Goal: Find specific page/section: Find specific page/section

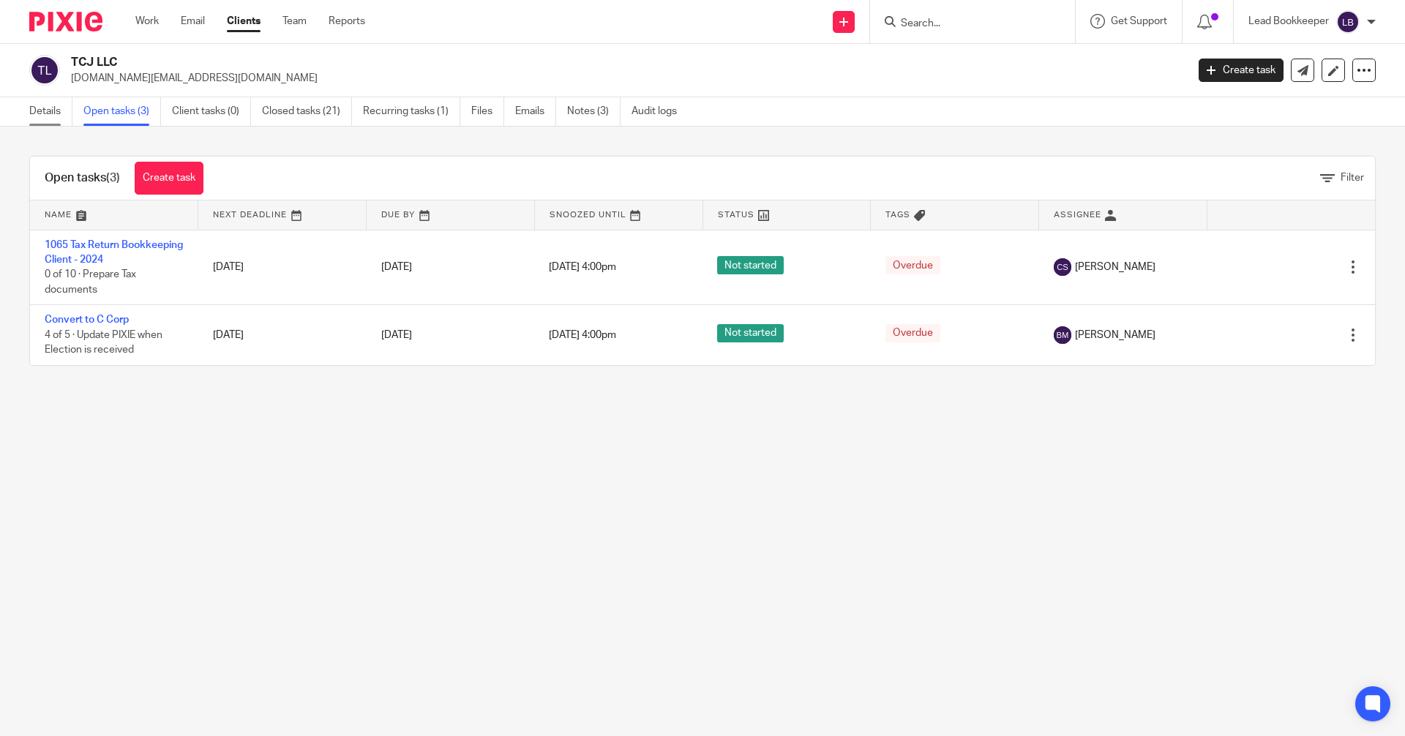
click at [35, 111] on link "Details" at bounding box center [50, 111] width 43 height 29
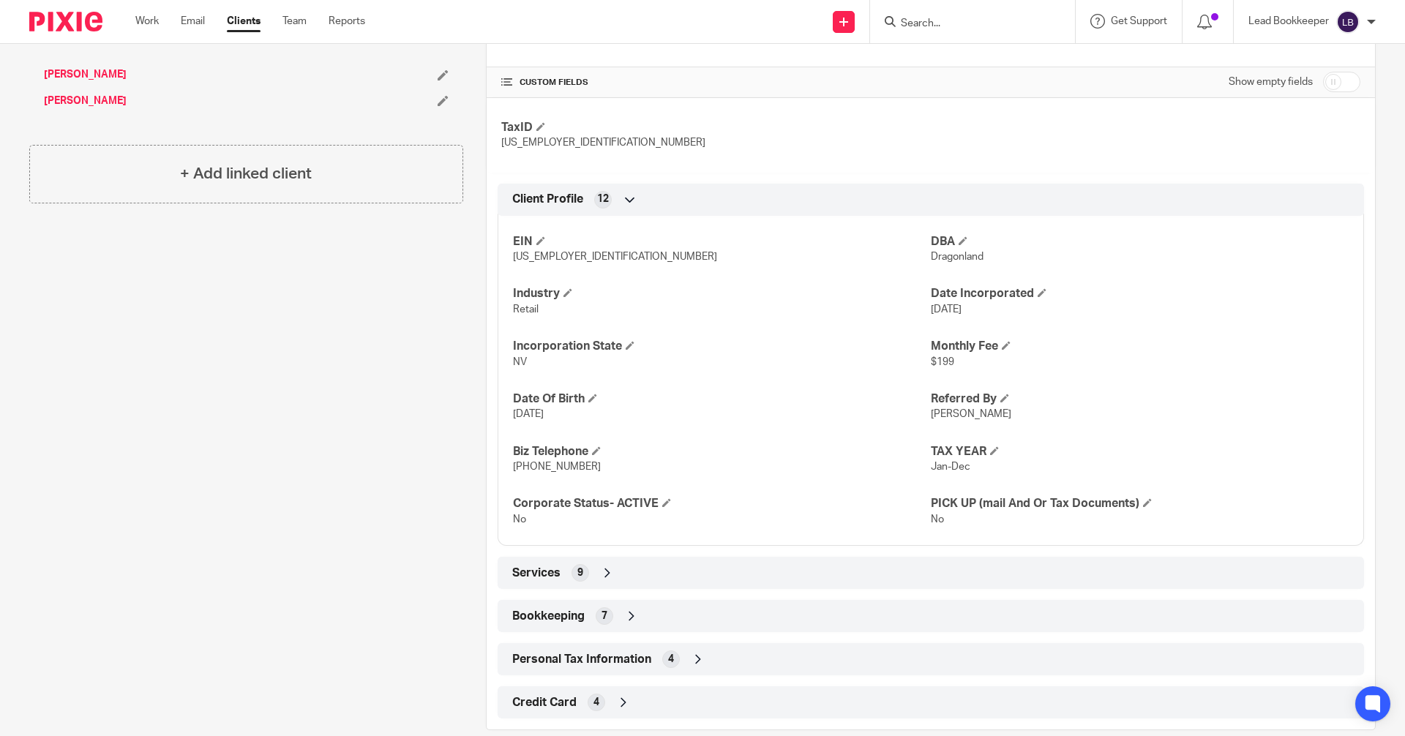
scroll to position [473, 0]
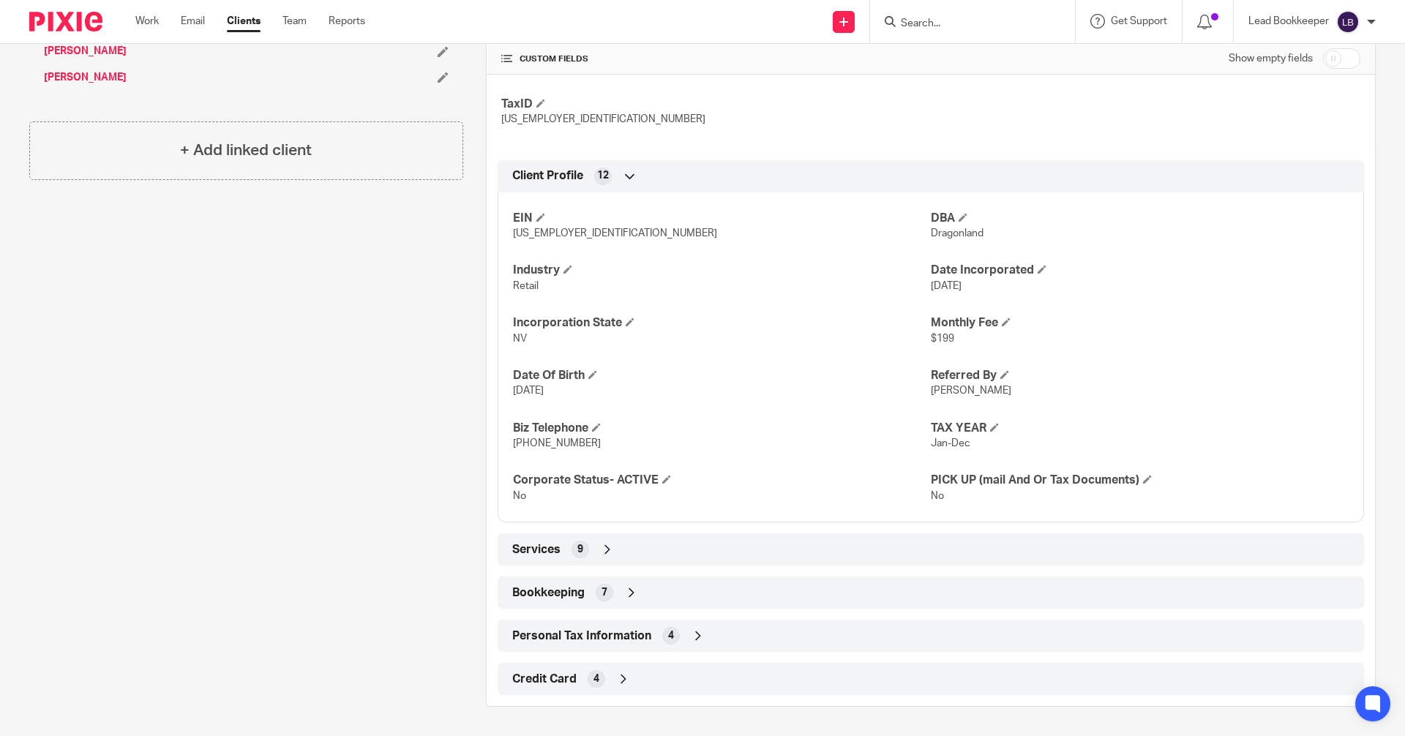
click at [691, 637] on icon at bounding box center [698, 636] width 15 height 15
click at [691, 635] on icon at bounding box center [698, 636] width 15 height 15
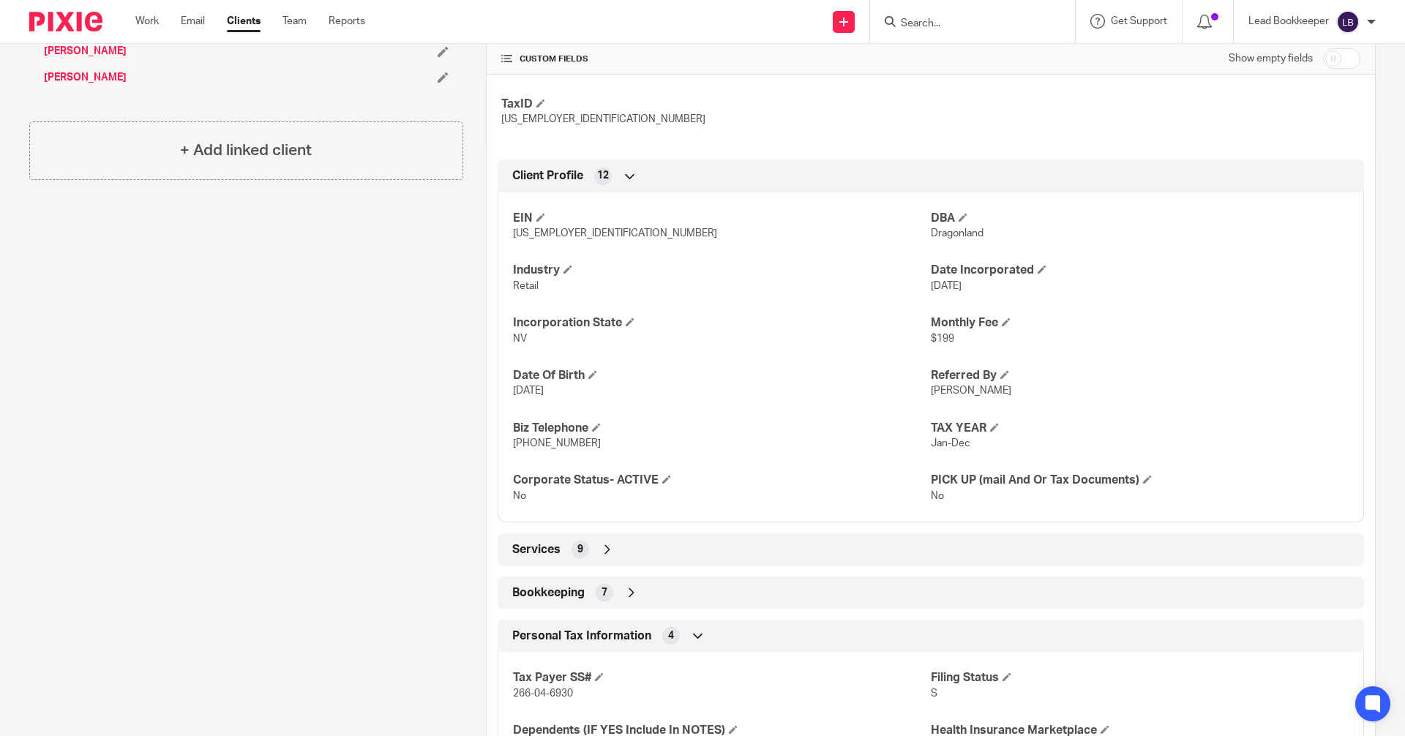
scroll to position [594, 0]
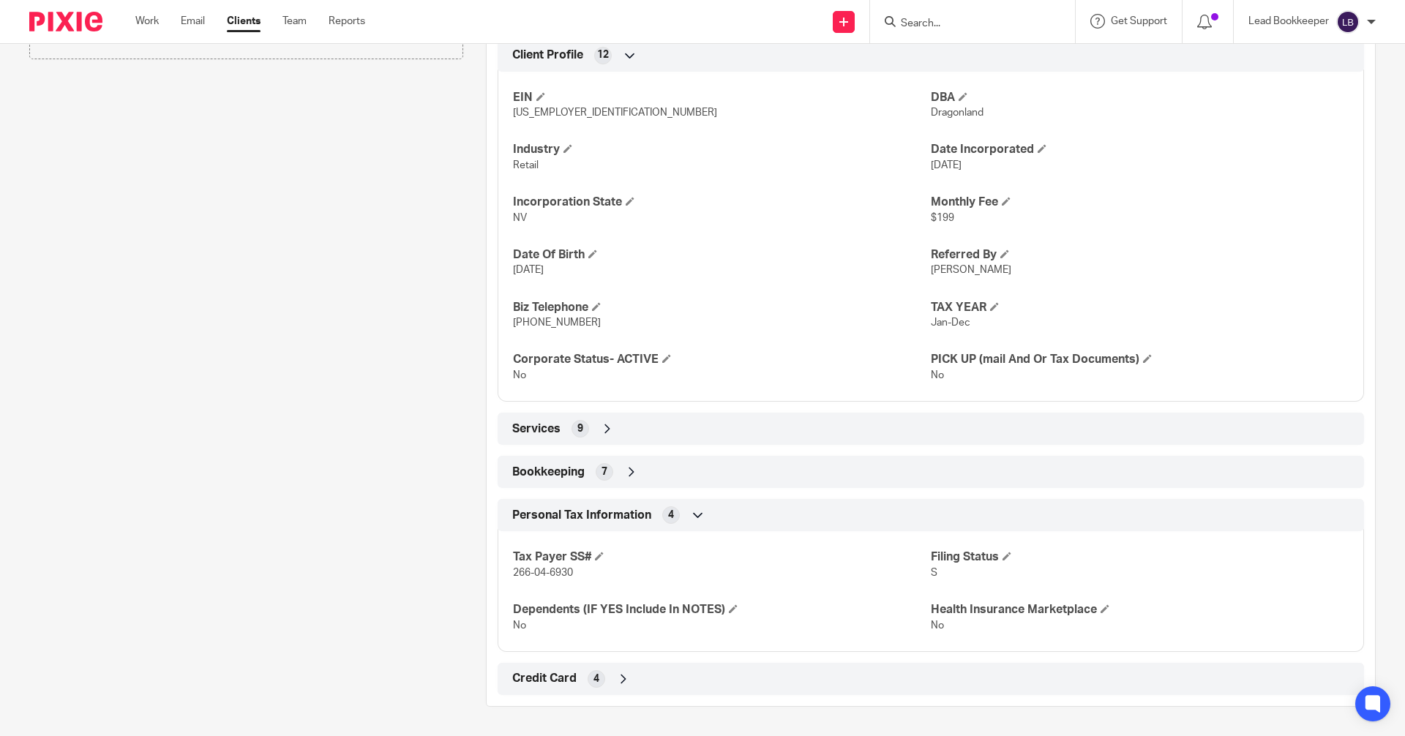
click at [622, 678] on icon at bounding box center [623, 679] width 15 height 15
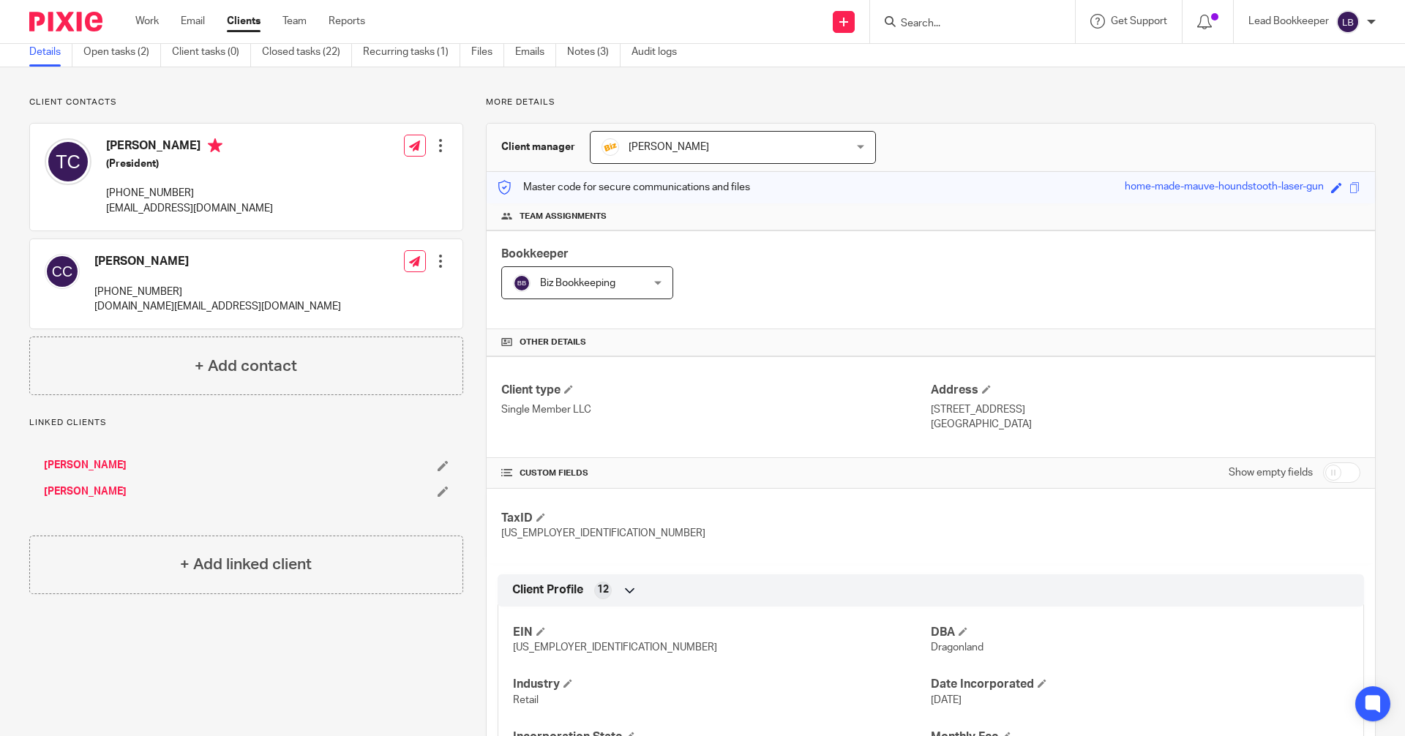
scroll to position [0, 0]
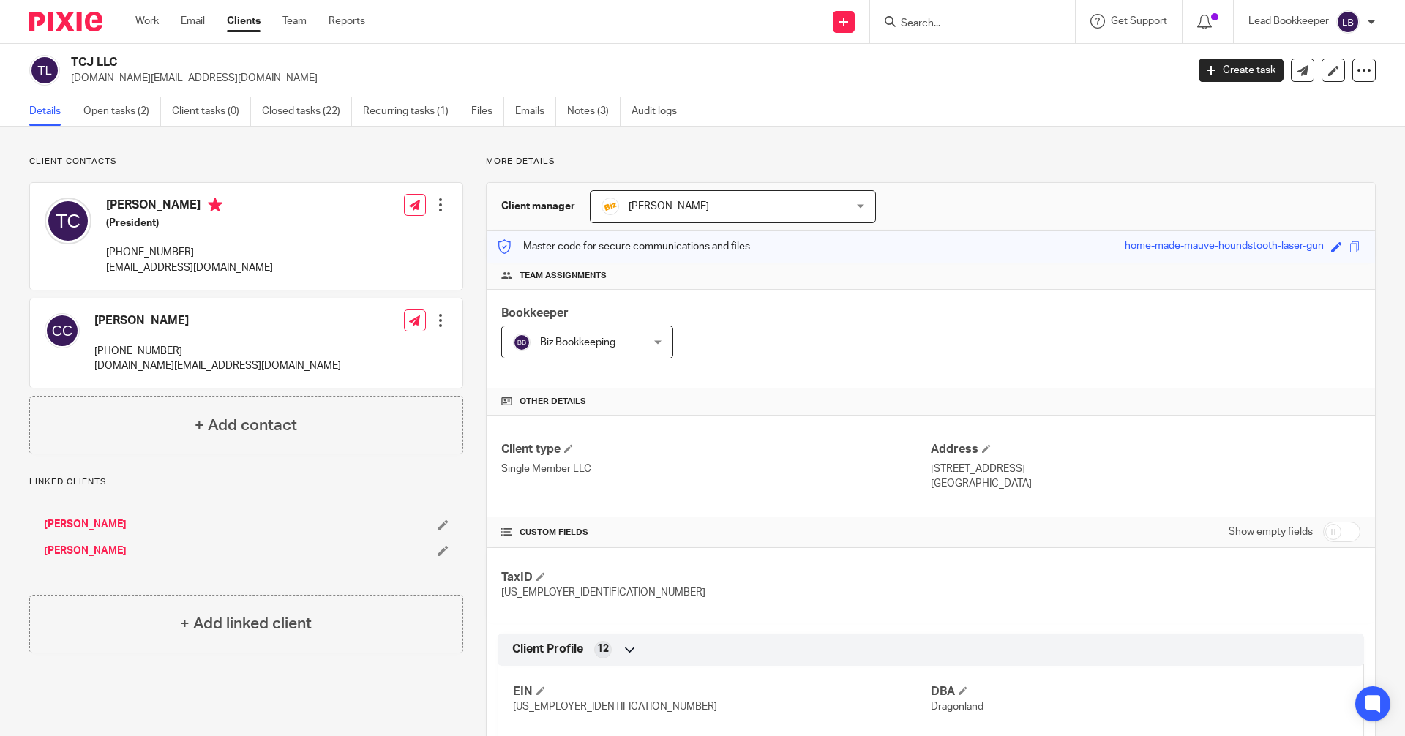
click at [948, 24] on input "Search" at bounding box center [965, 24] width 132 height 13
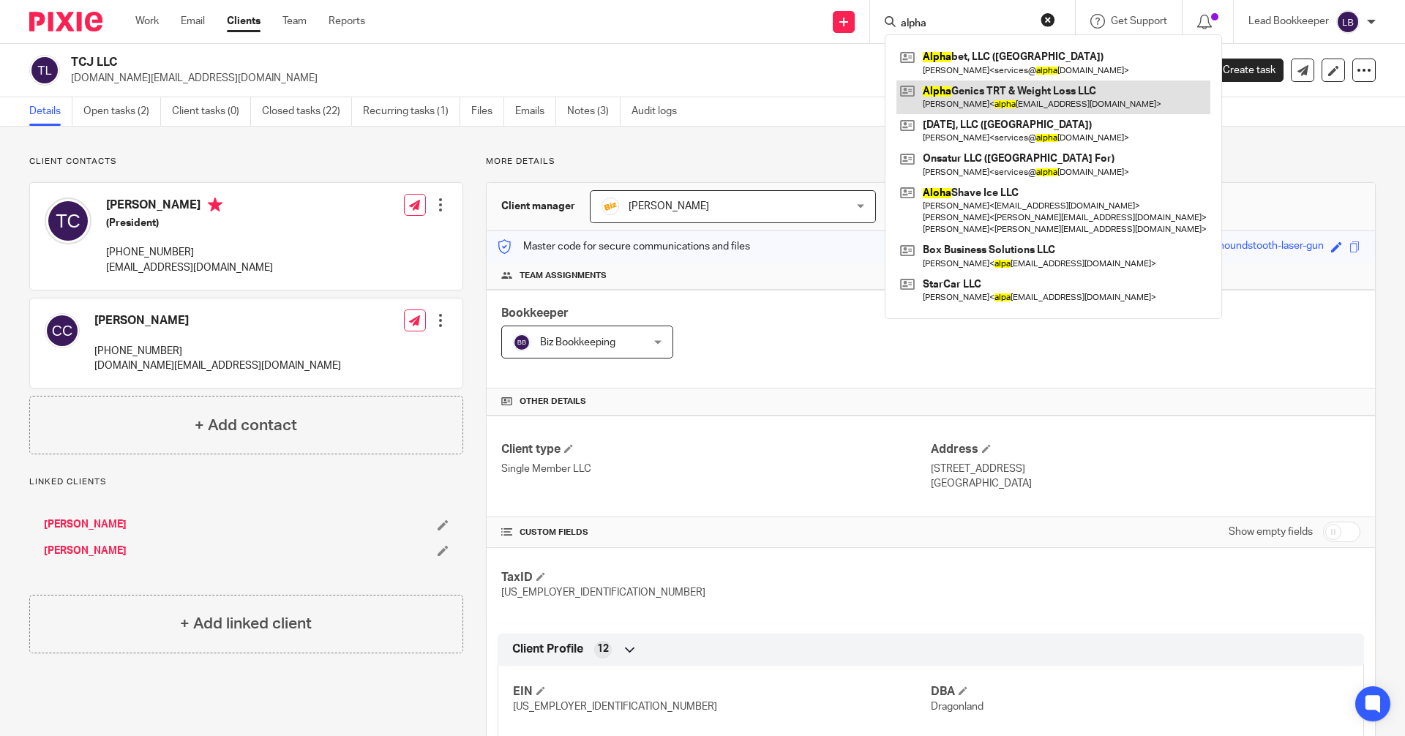
type input "alpha"
click at [932, 94] on link at bounding box center [1054, 98] width 314 height 34
click at [915, 97] on link at bounding box center [1054, 98] width 314 height 34
click at [904, 99] on link at bounding box center [1054, 98] width 314 height 34
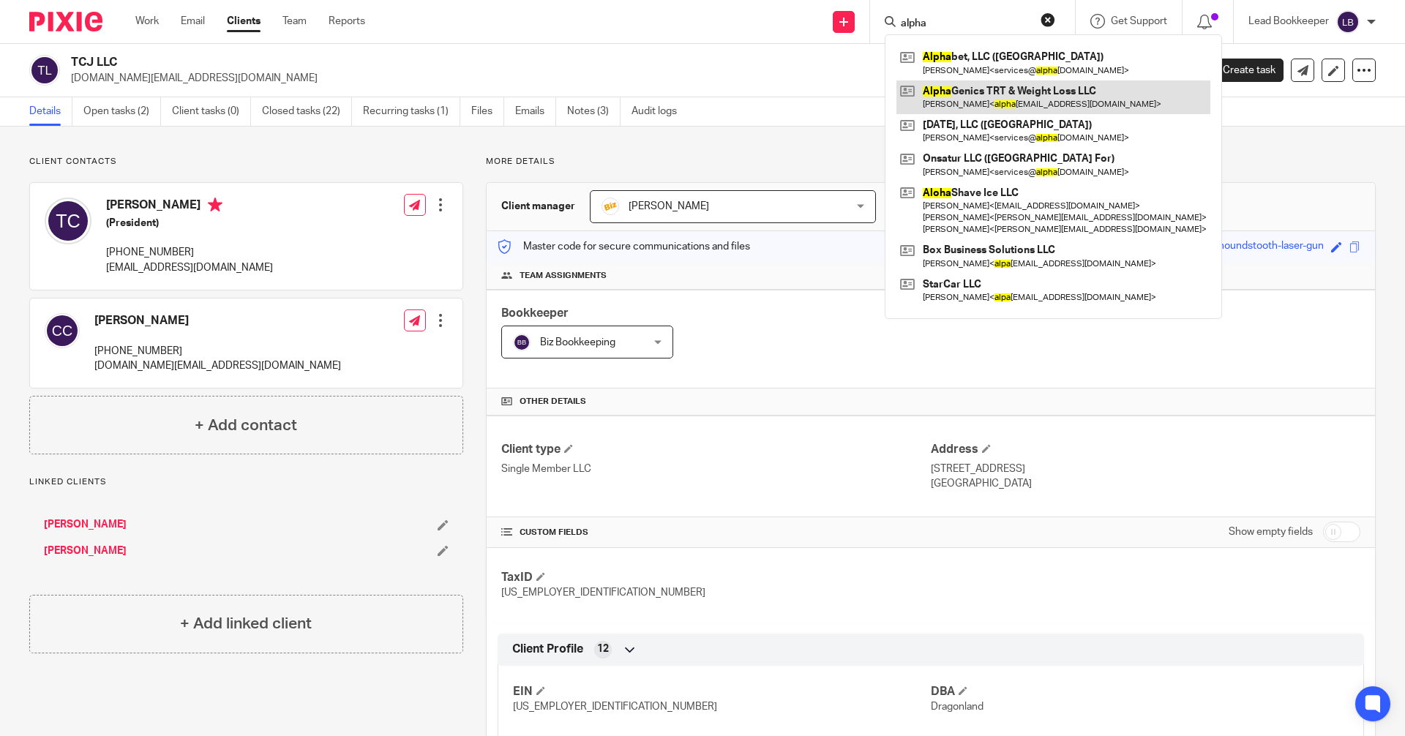
click at [904, 99] on link at bounding box center [1054, 98] width 314 height 34
click at [931, 99] on link at bounding box center [1054, 98] width 314 height 34
click at [908, 99] on link at bounding box center [1054, 98] width 314 height 34
click at [937, 97] on link at bounding box center [1054, 98] width 314 height 34
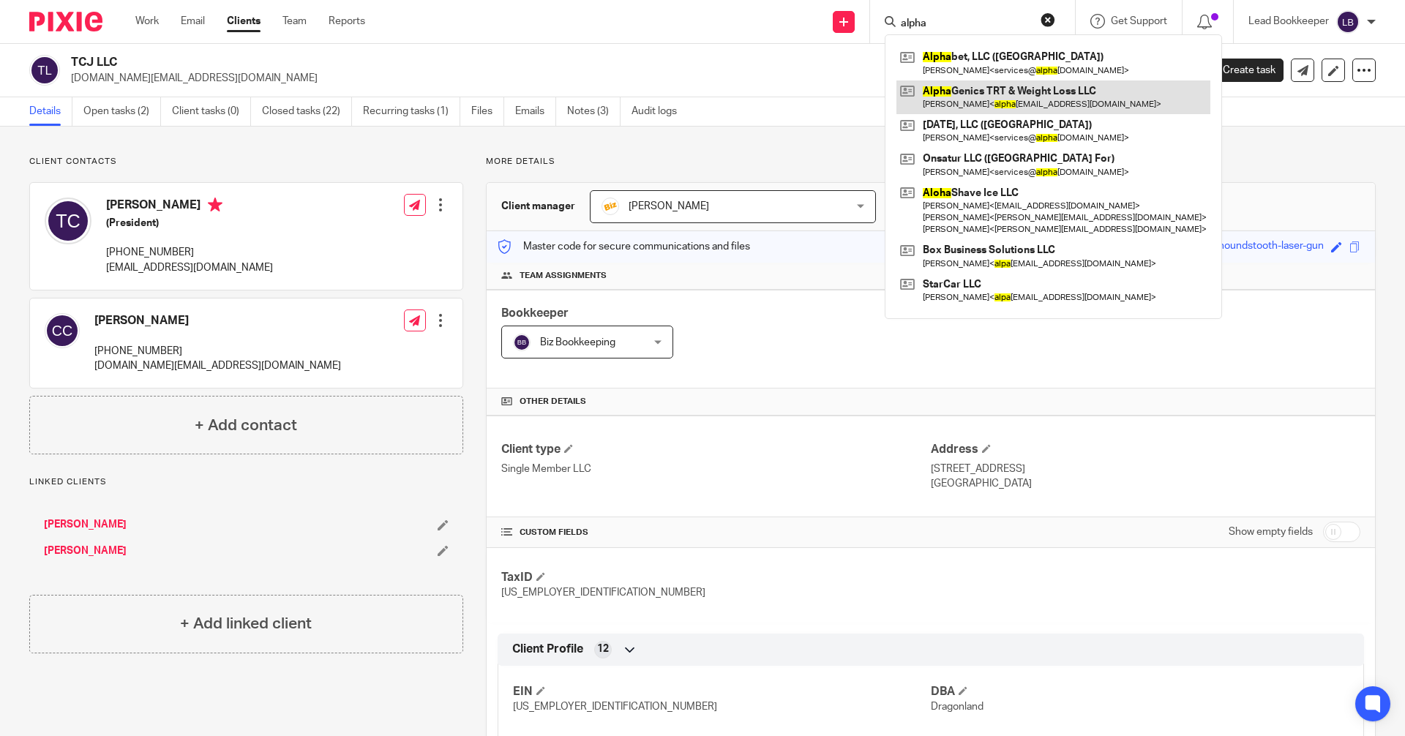
click at [937, 97] on link at bounding box center [1054, 98] width 314 height 34
click at [908, 100] on link at bounding box center [1054, 98] width 314 height 34
click at [902, 88] on link at bounding box center [1054, 98] width 314 height 34
click at [906, 91] on link at bounding box center [1054, 98] width 314 height 34
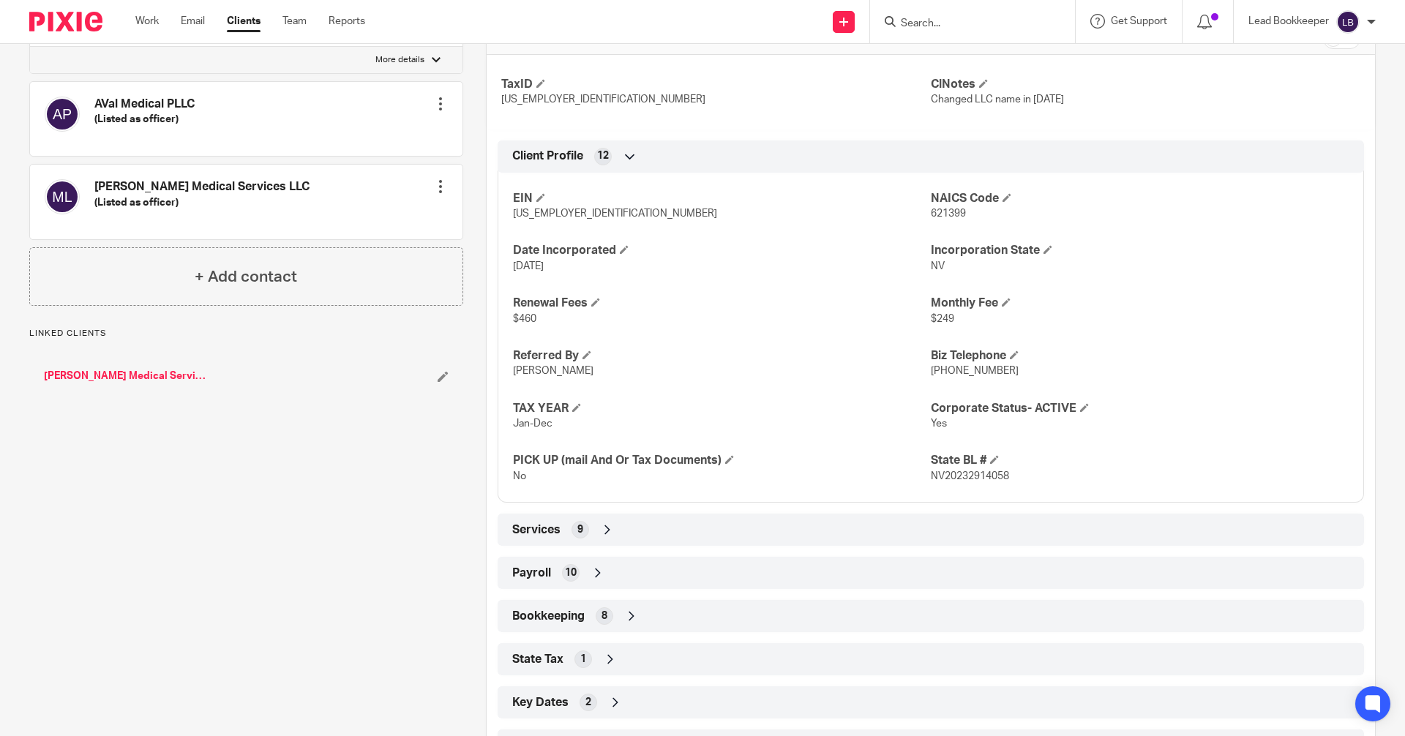
scroll to position [603, 0]
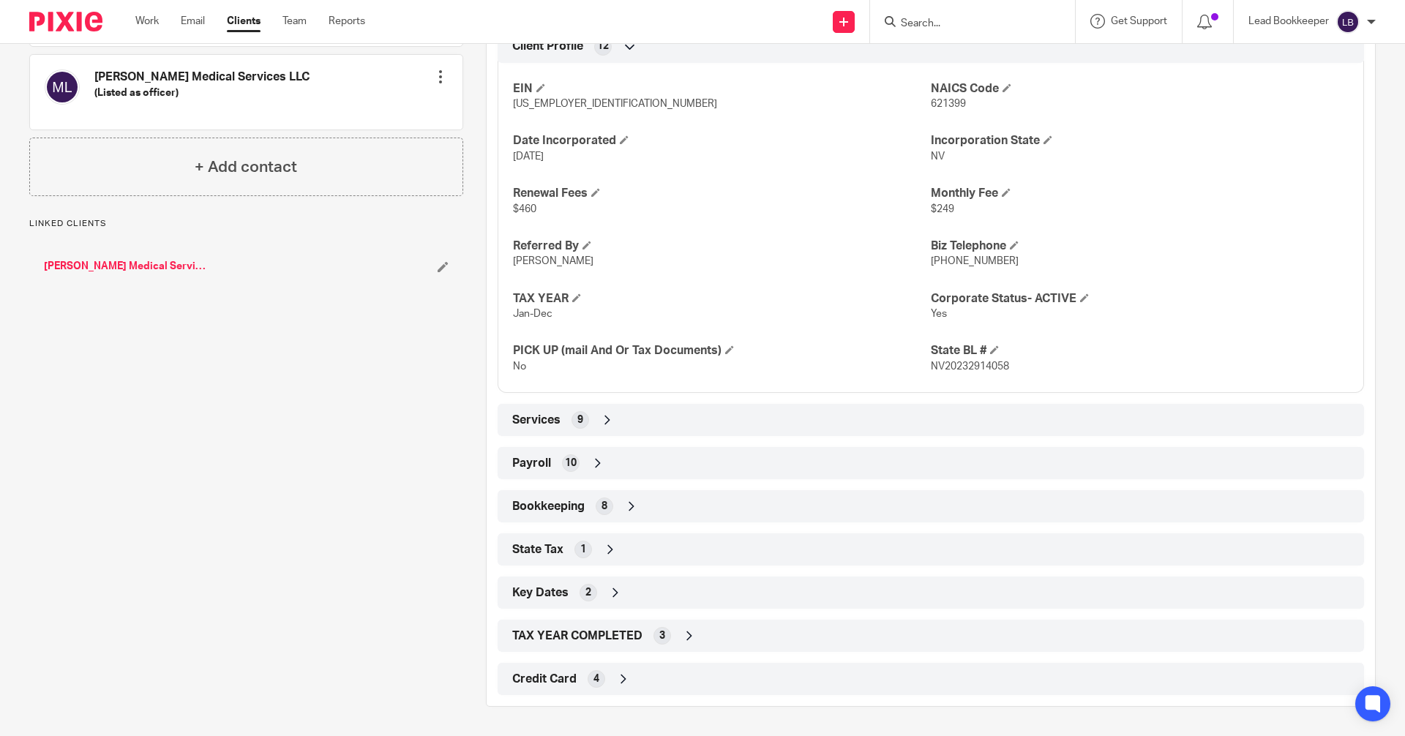
click at [624, 506] on icon at bounding box center [631, 506] width 15 height 15
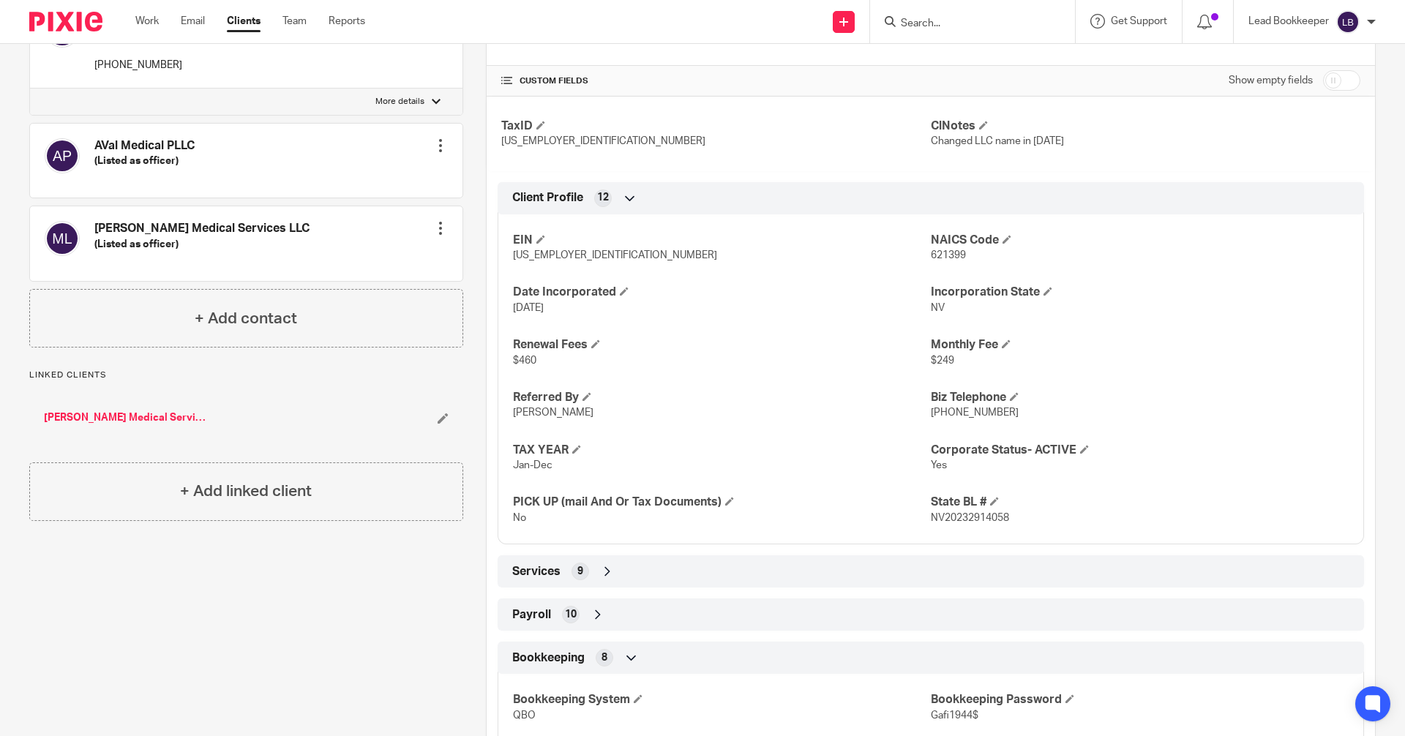
scroll to position [828, 0]
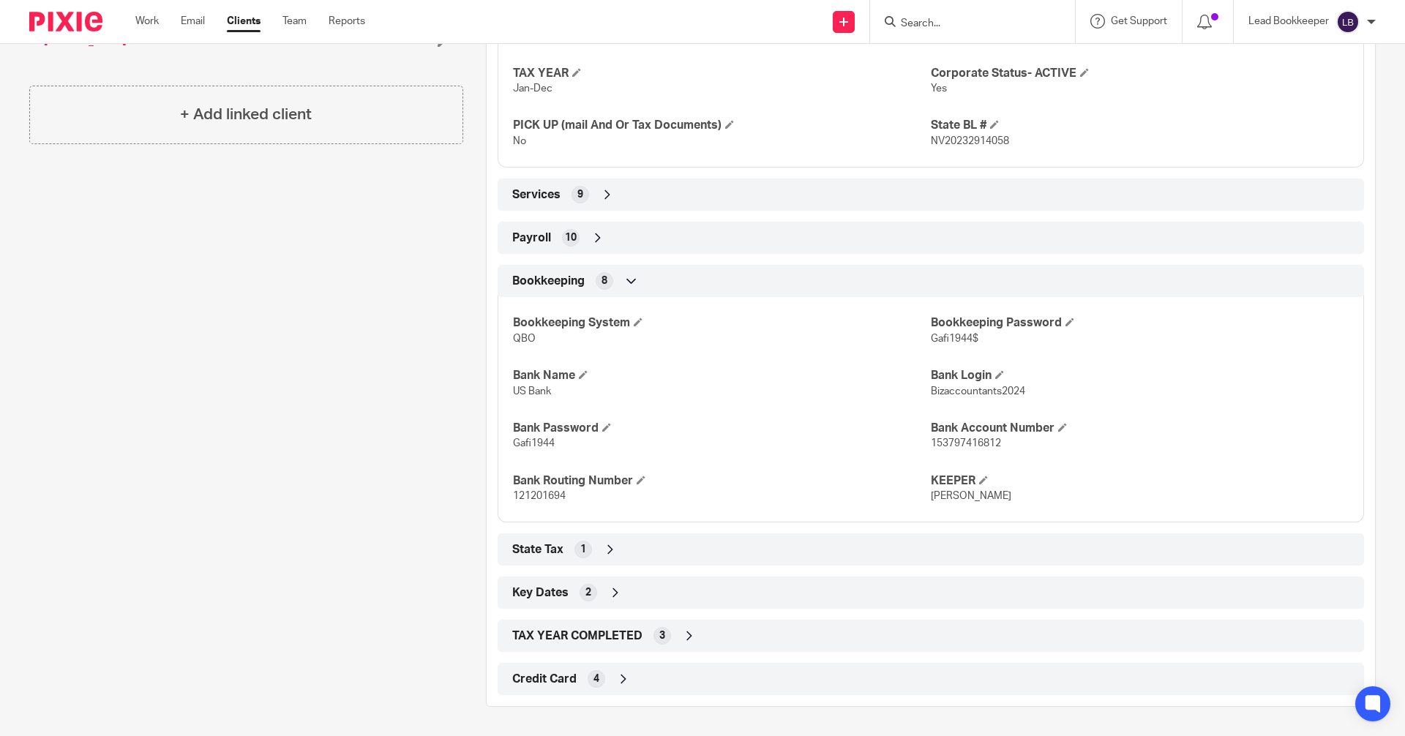
click at [1006, 14] on form at bounding box center [977, 21] width 156 height 18
click at [952, 30] on input "Search" at bounding box center [965, 24] width 132 height 13
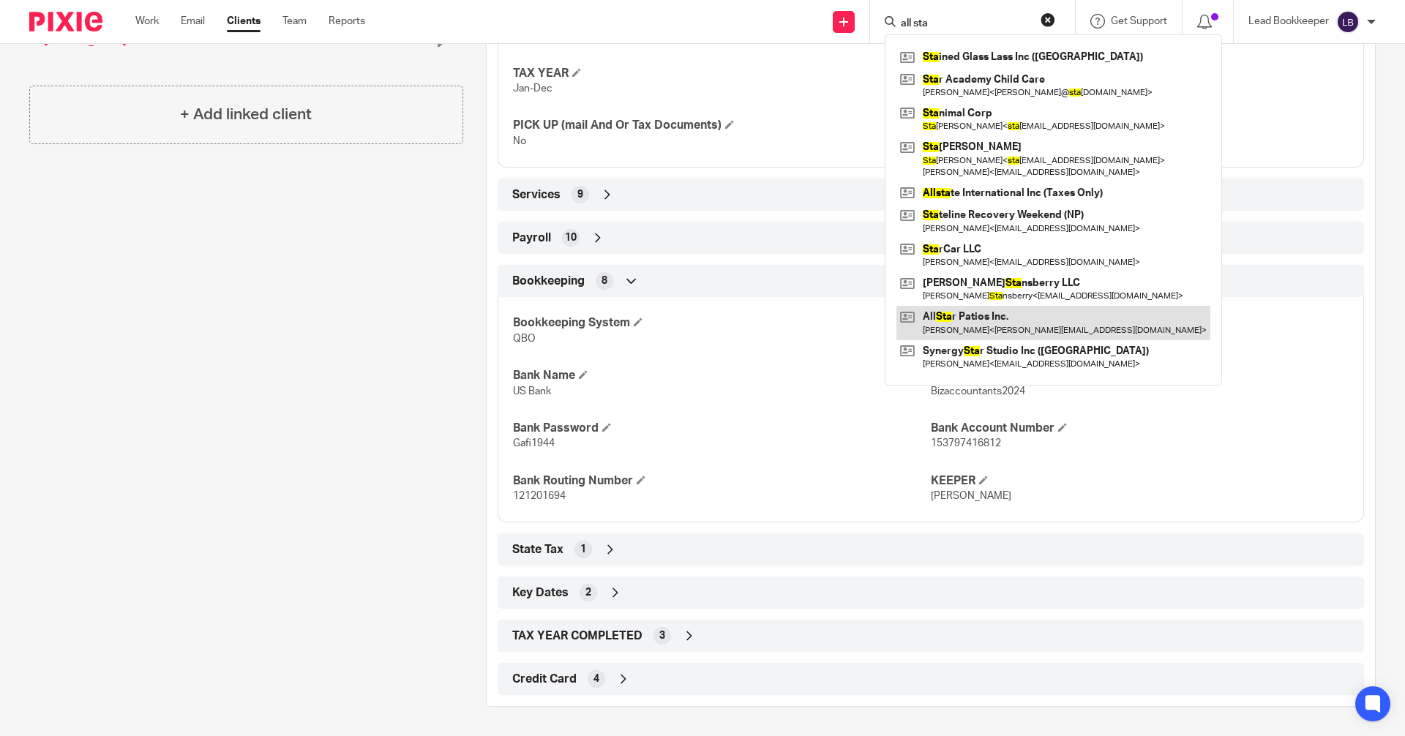
type input "all sta"
click at [913, 323] on link at bounding box center [1054, 323] width 314 height 34
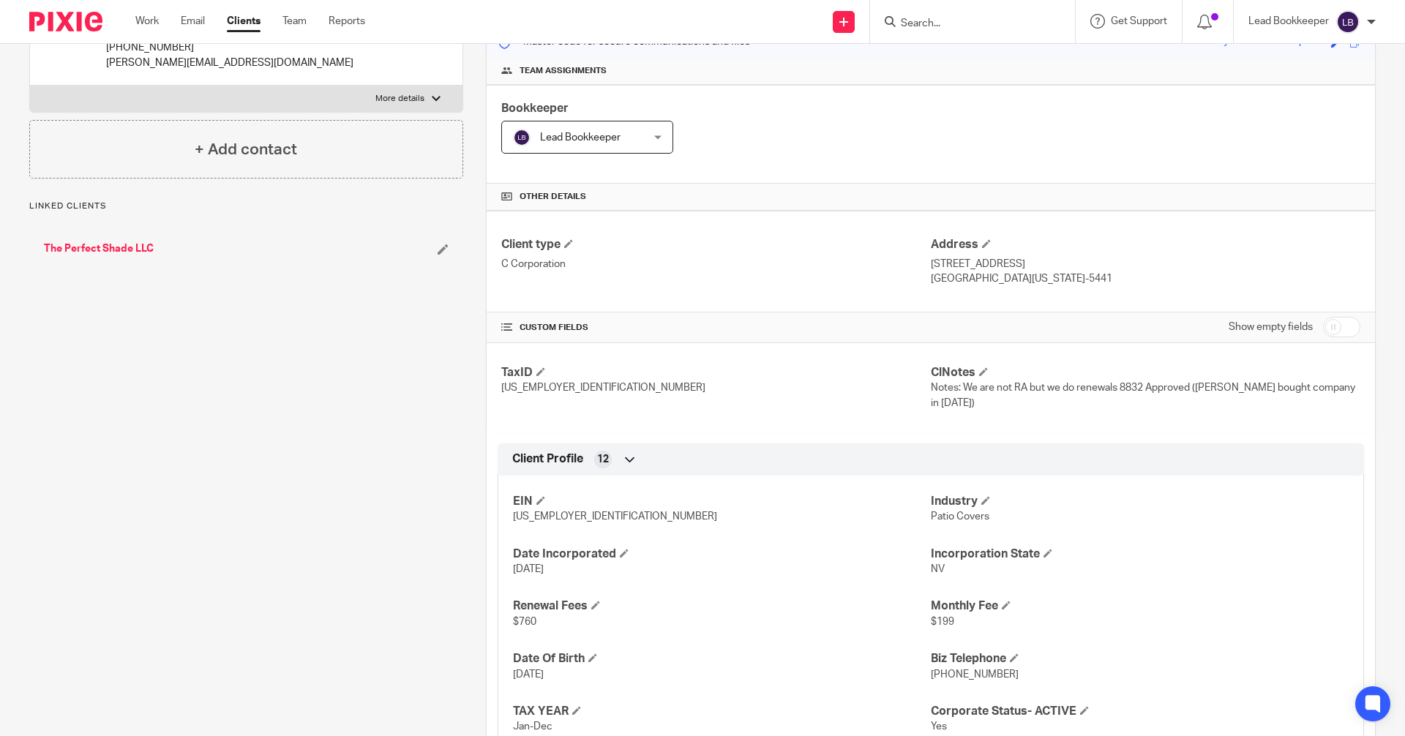
scroll to position [618, 0]
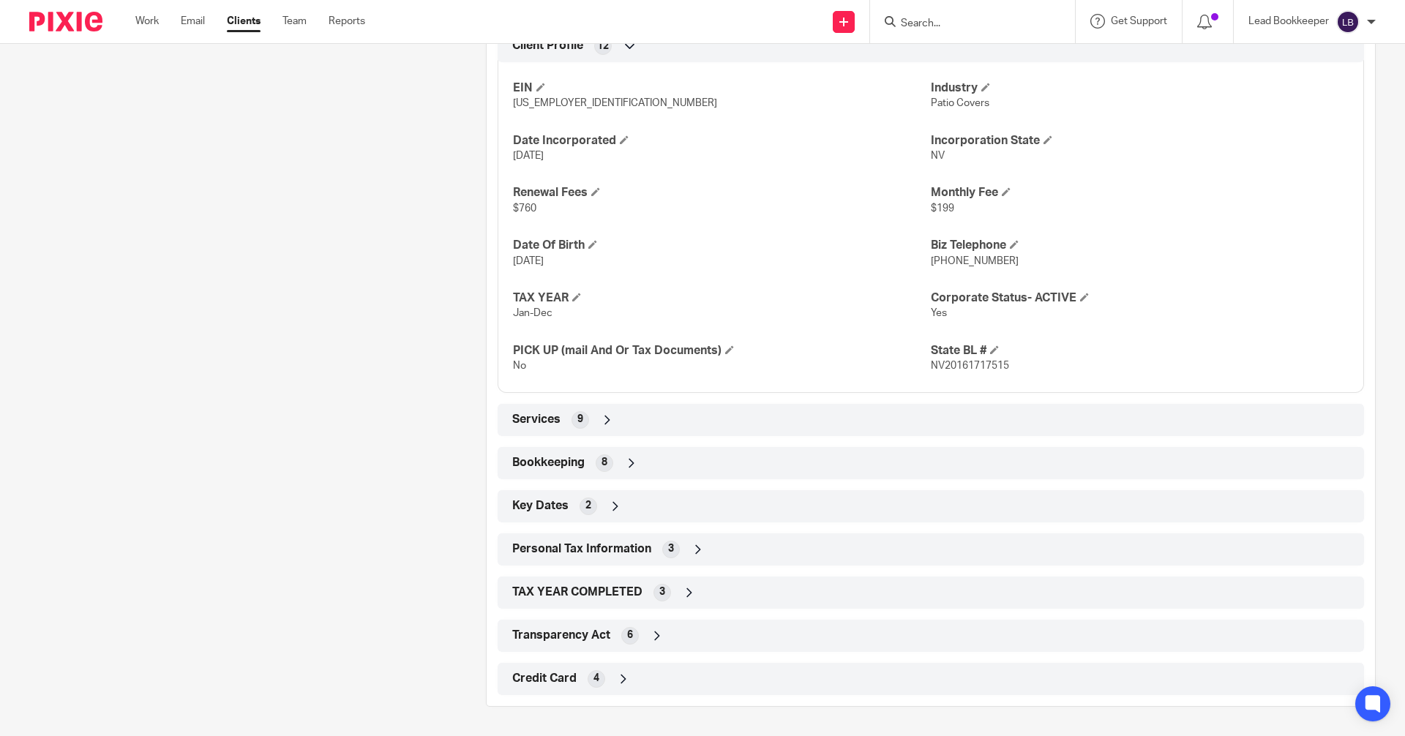
click at [625, 463] on icon at bounding box center [631, 463] width 15 height 15
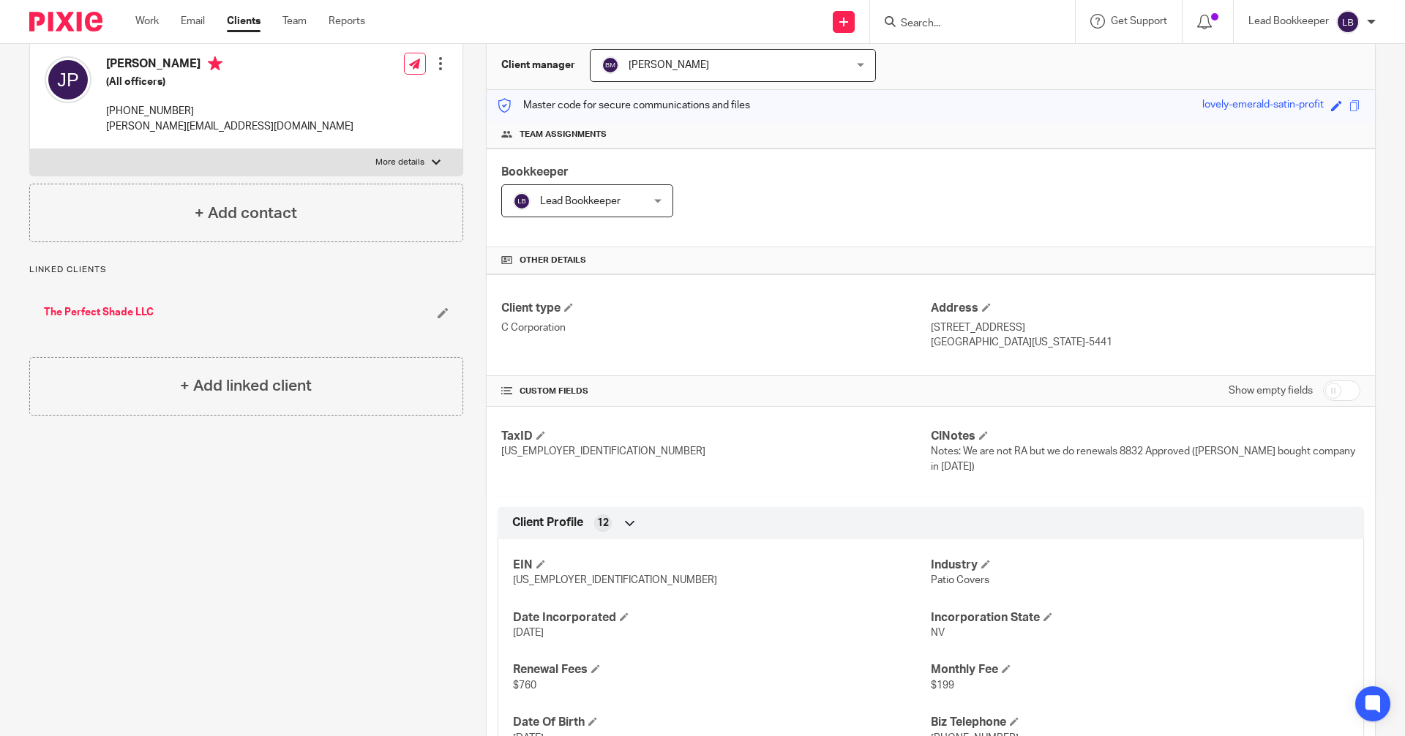
scroll to position [0, 0]
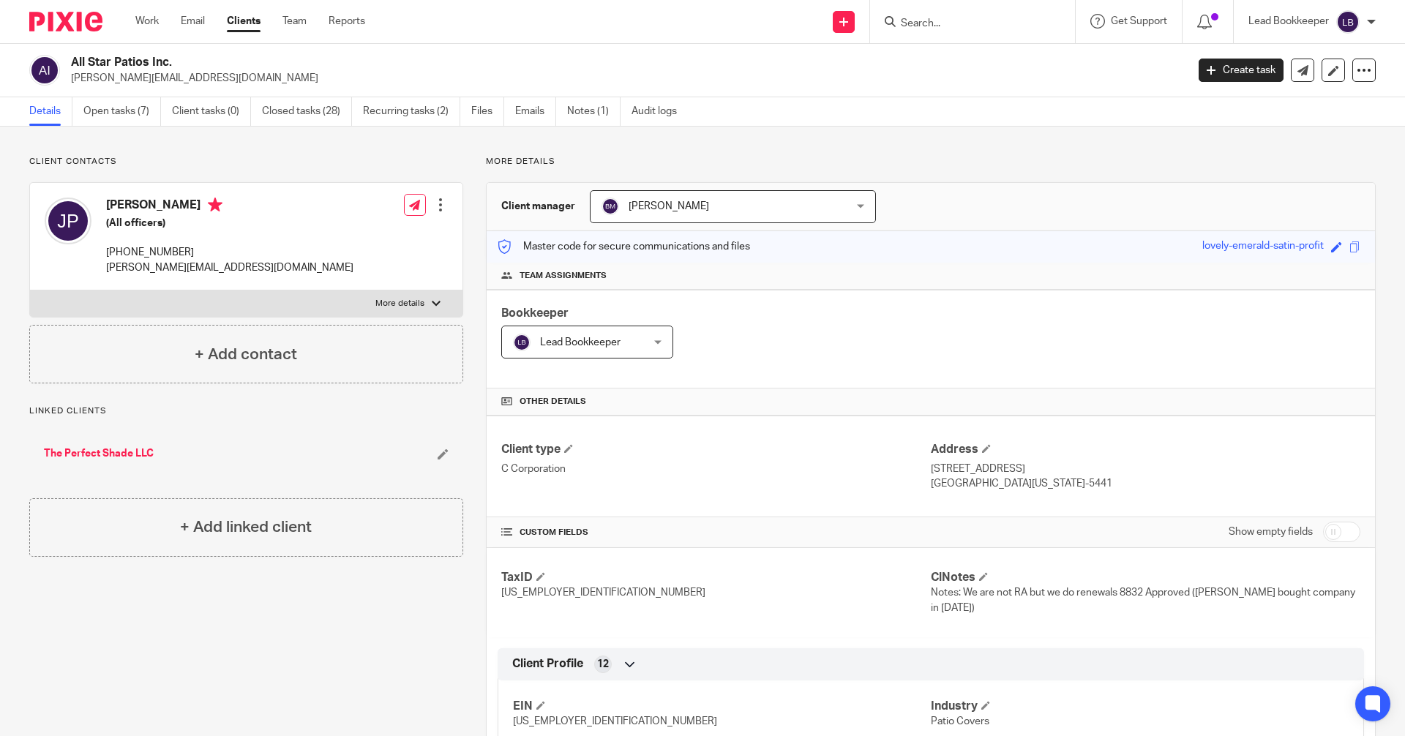
click at [932, 22] on input "Search" at bounding box center [965, 24] width 132 height 13
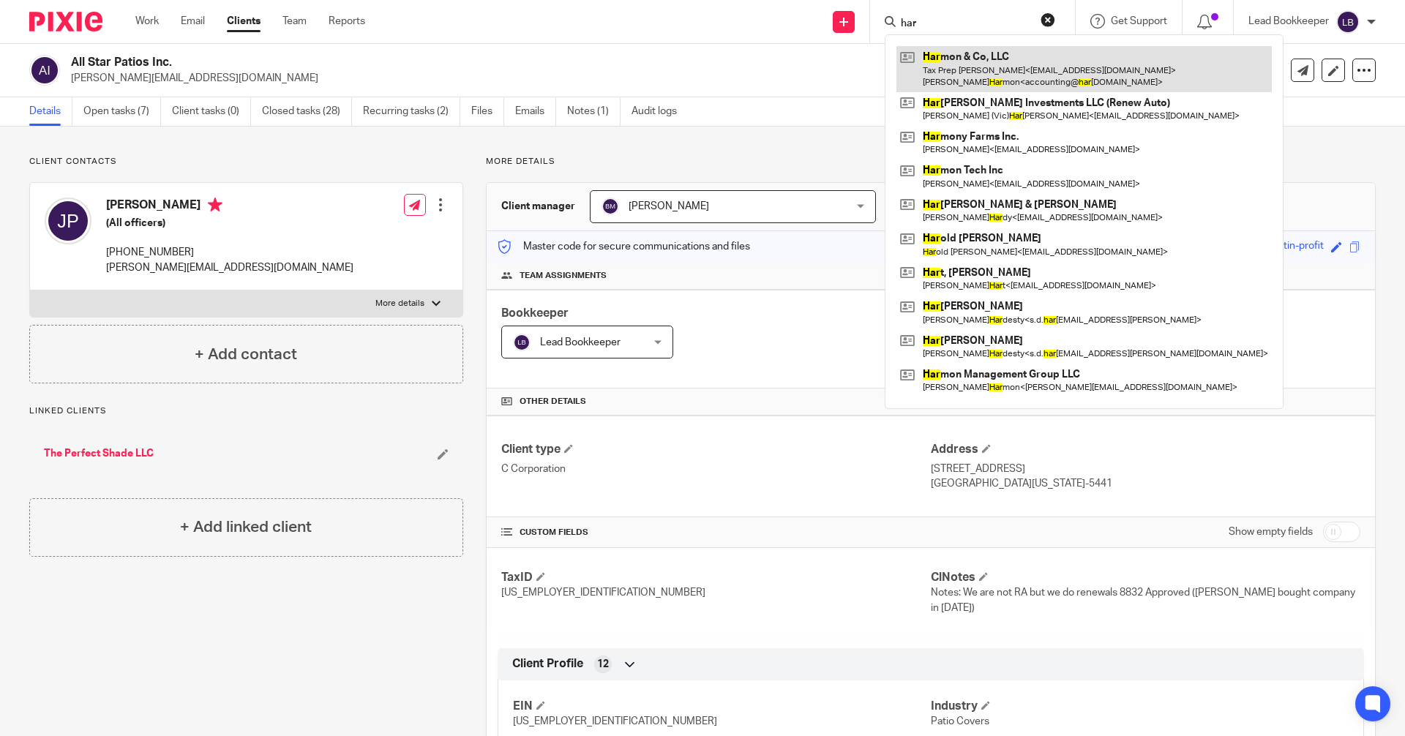
type input "har"
click at [912, 73] on link at bounding box center [1084, 68] width 375 height 45
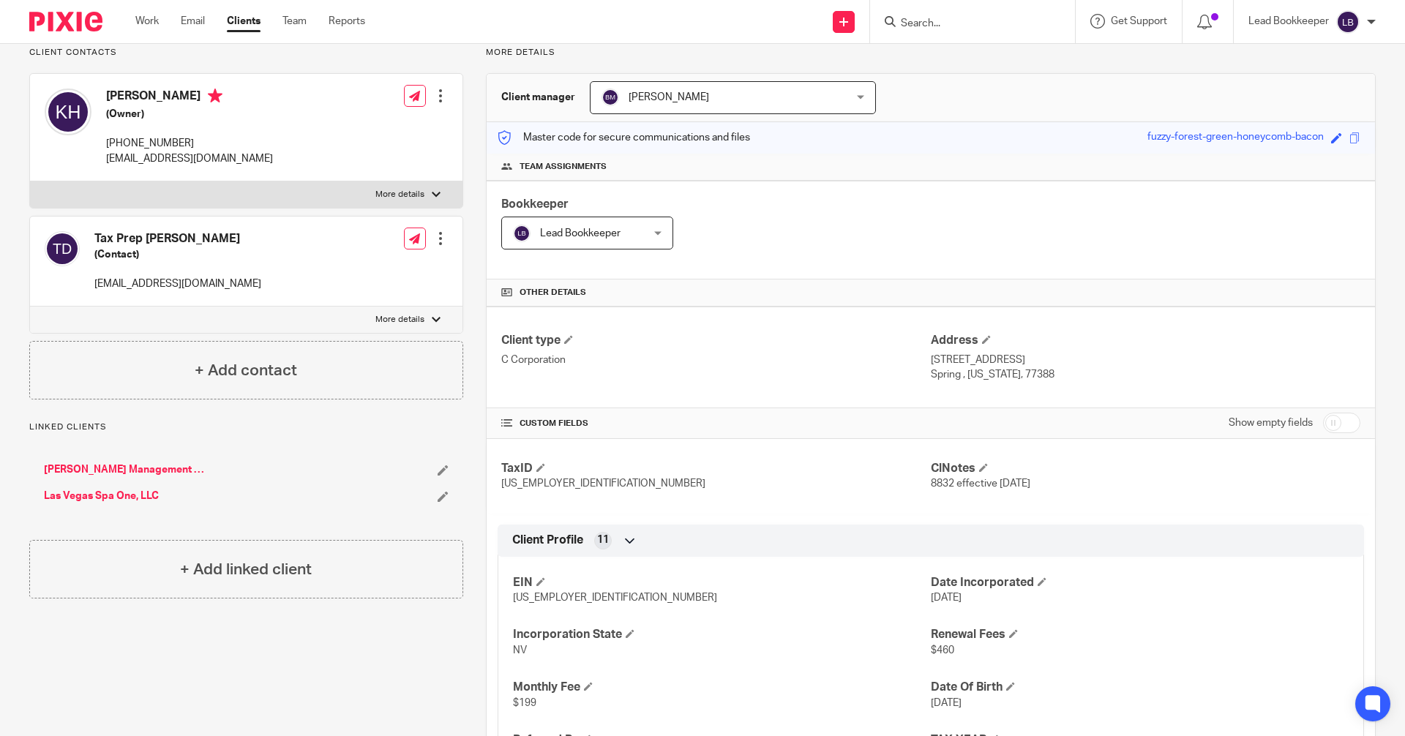
scroll to position [512, 0]
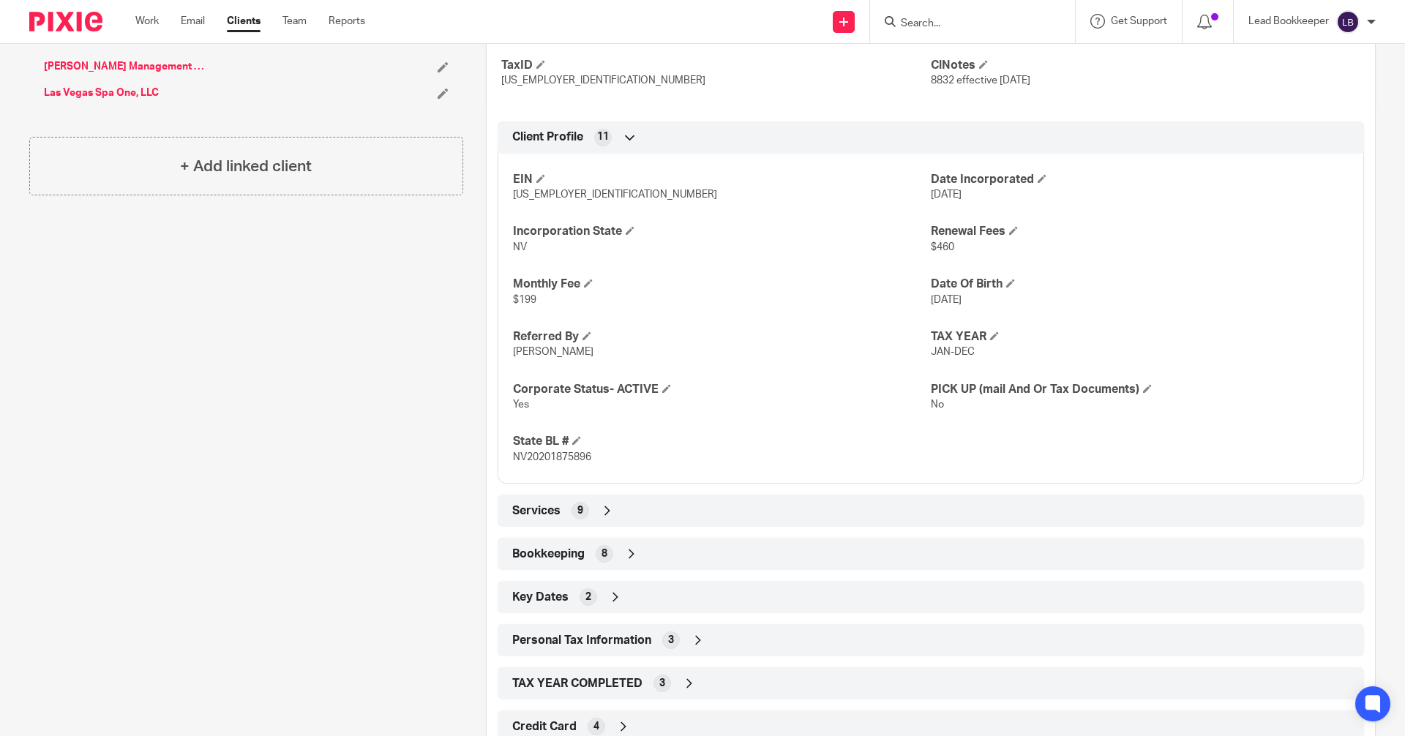
click at [632, 555] on icon at bounding box center [631, 554] width 15 height 15
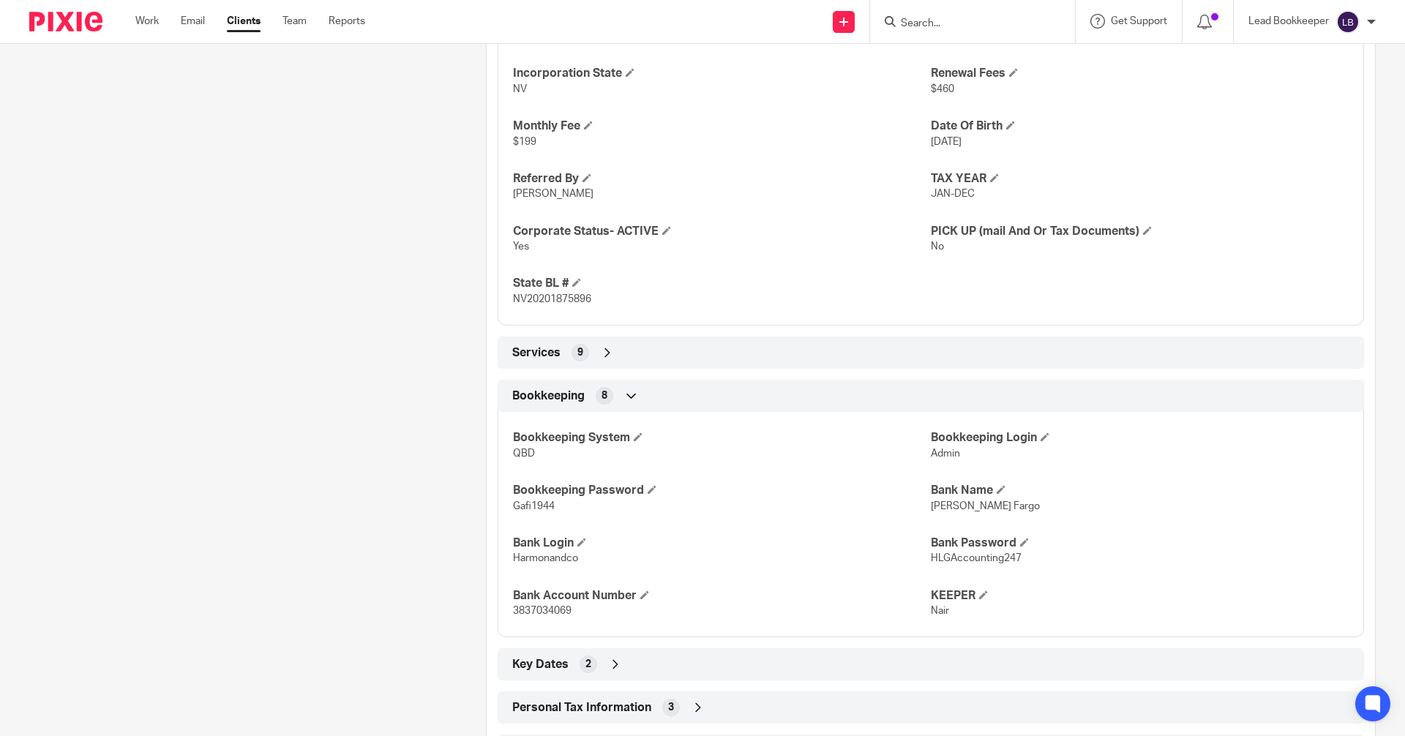
scroll to position [785, 0]
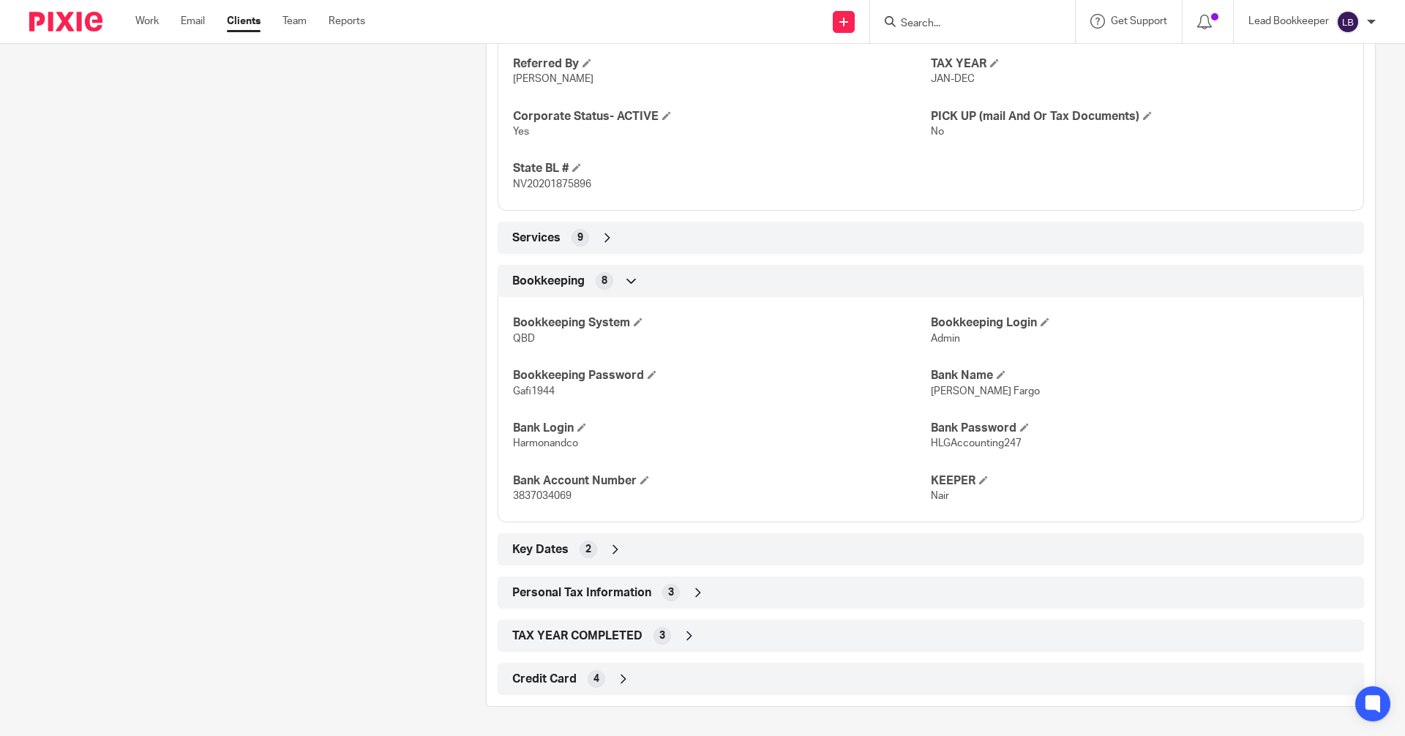
click at [574, 444] on span "Harmonandco" at bounding box center [545, 443] width 65 height 10
drag, startPoint x: 574, startPoint y: 444, endPoint x: 519, endPoint y: 448, distance: 55.7
click at [519, 448] on span "Harmonandco" at bounding box center [545, 443] width 65 height 10
copy p "Harmonandco"
drag, startPoint x: 1014, startPoint y: 441, endPoint x: 997, endPoint y: 441, distance: 17.6
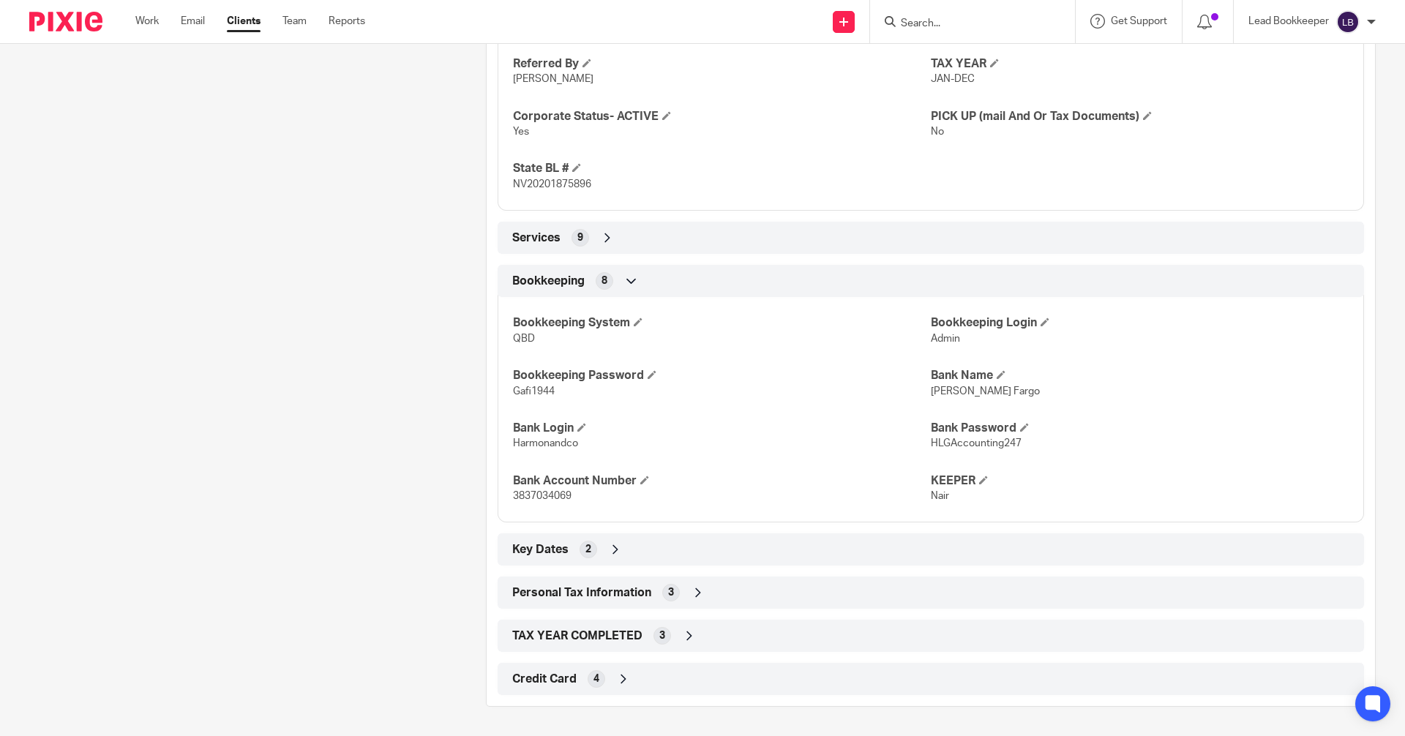
click at [1014, 441] on p "HLGAccounting247" at bounding box center [1140, 443] width 418 height 15
drag, startPoint x: 997, startPoint y: 441, endPoint x: 935, endPoint y: 444, distance: 62.3
click at [935, 444] on p "HLGAccounting247" at bounding box center [1140, 443] width 418 height 15
click at [935, 444] on span "HLGAccounting247" at bounding box center [976, 443] width 91 height 10
drag, startPoint x: 1016, startPoint y: 441, endPoint x: 924, endPoint y: 443, distance: 92.2
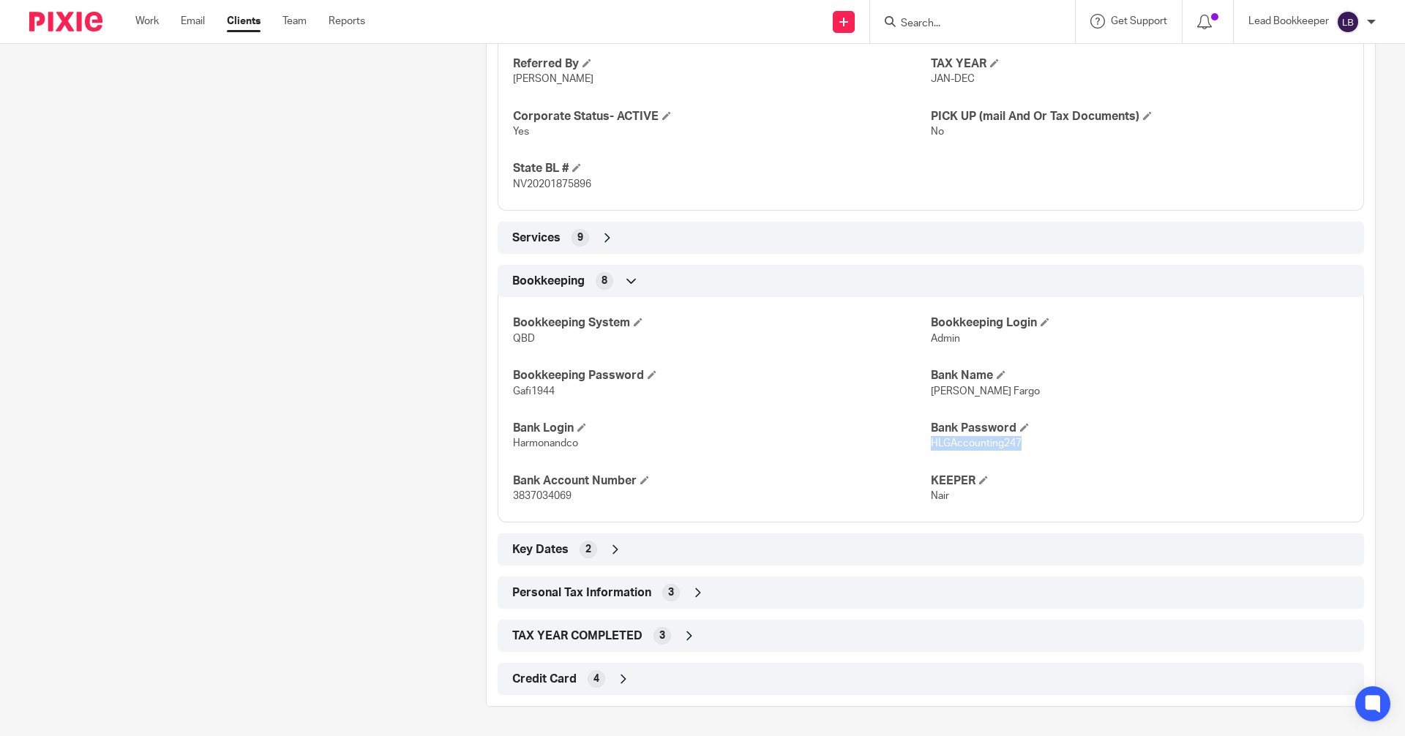
click at [931, 443] on p "HLGAccounting247" at bounding box center [1140, 443] width 418 height 15
copy span "HLGAccounting247"
click at [967, 12] on form at bounding box center [977, 21] width 156 height 18
click at [929, 26] on input "Search" at bounding box center [965, 24] width 132 height 13
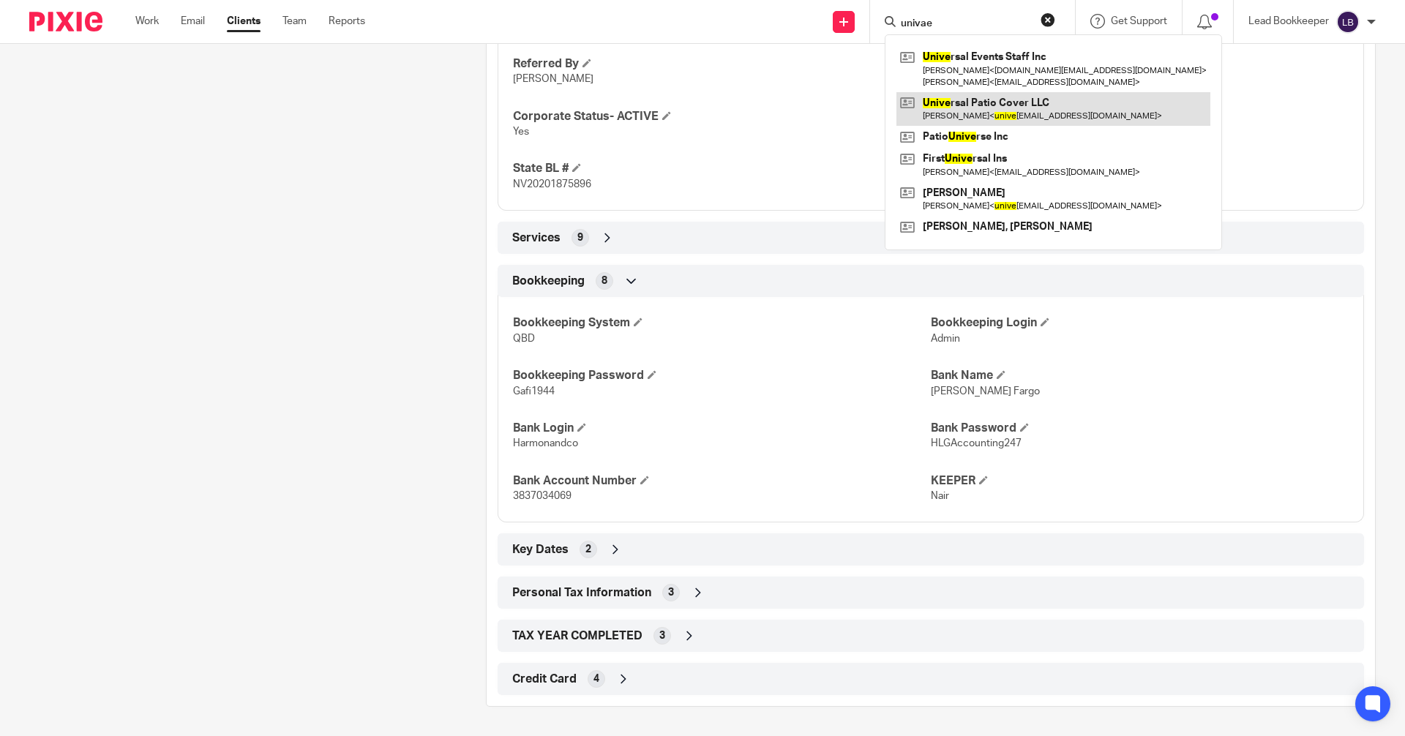
type input "univae"
click at [903, 108] on link at bounding box center [1054, 109] width 314 height 34
click at [903, 102] on link at bounding box center [1054, 109] width 314 height 34
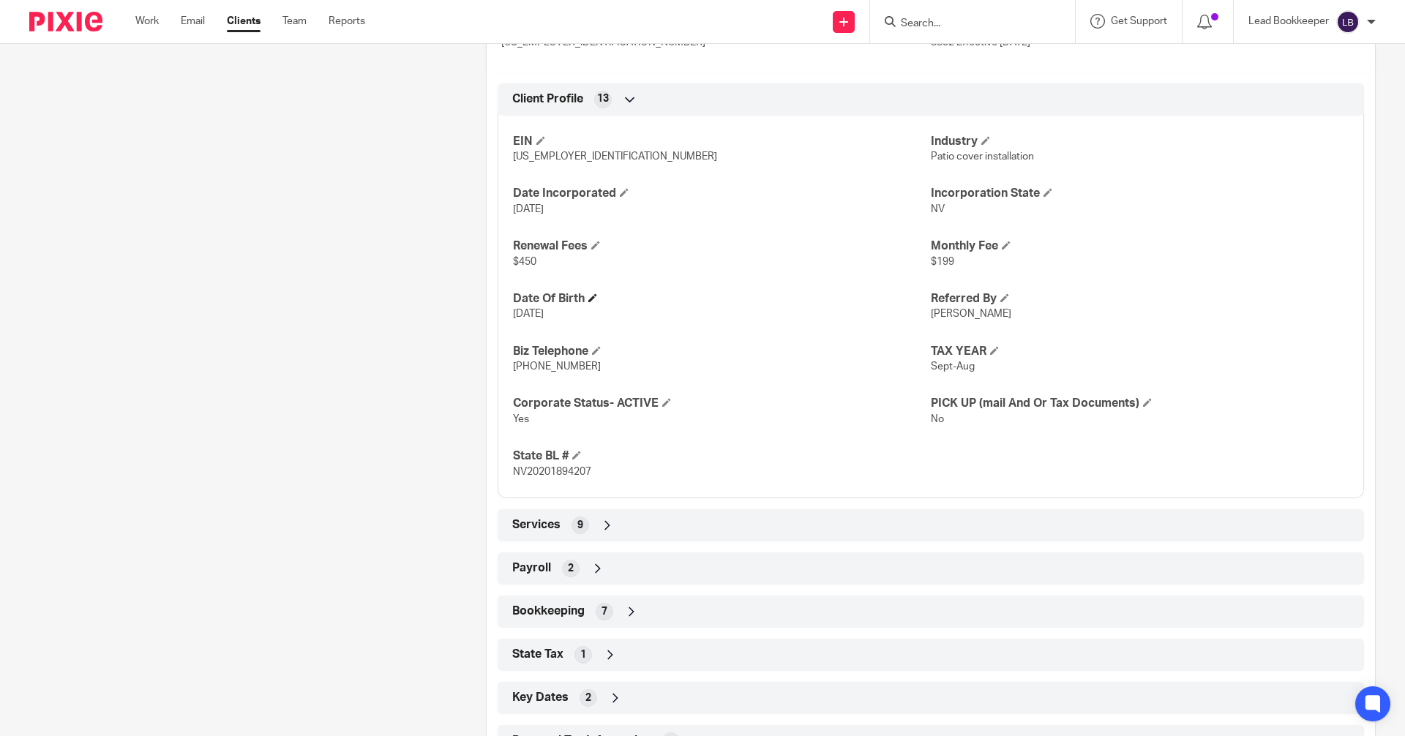
scroll to position [699, 0]
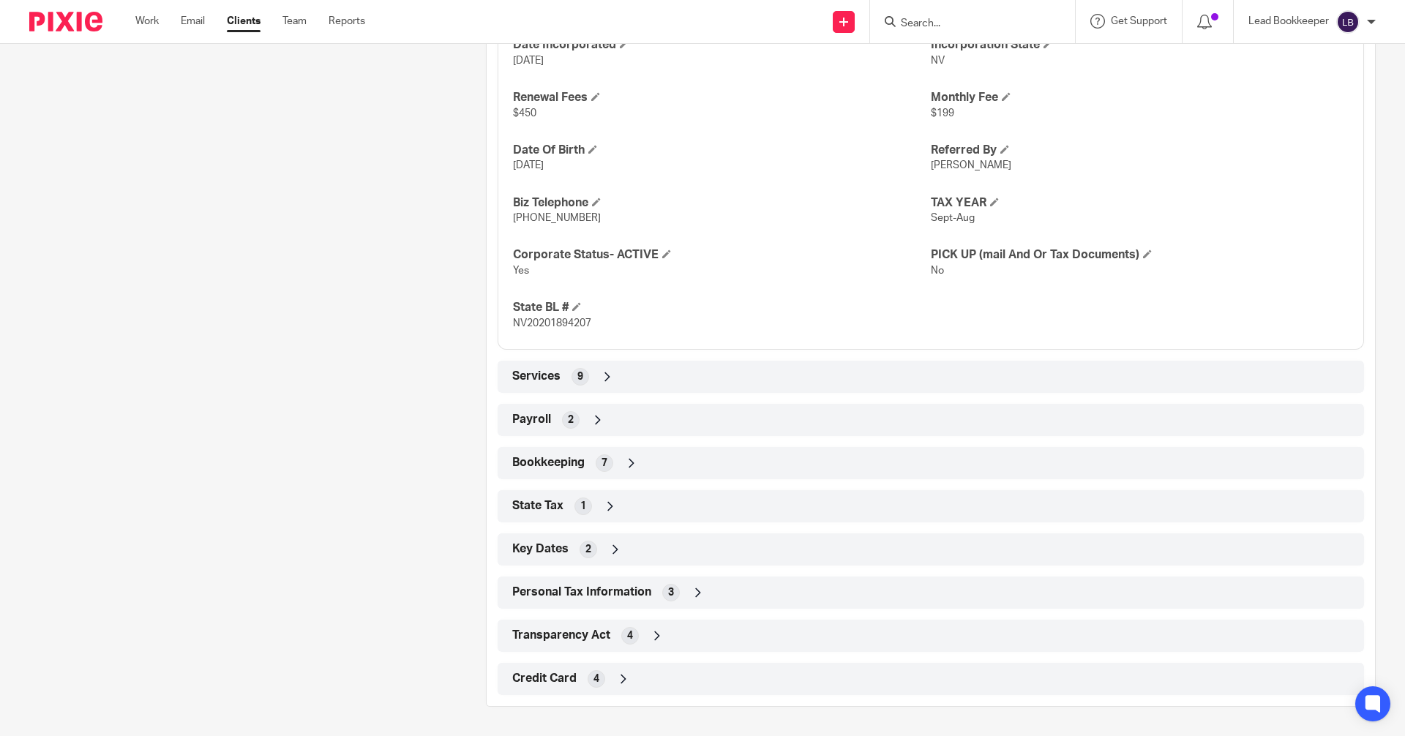
click at [628, 465] on icon at bounding box center [631, 463] width 15 height 15
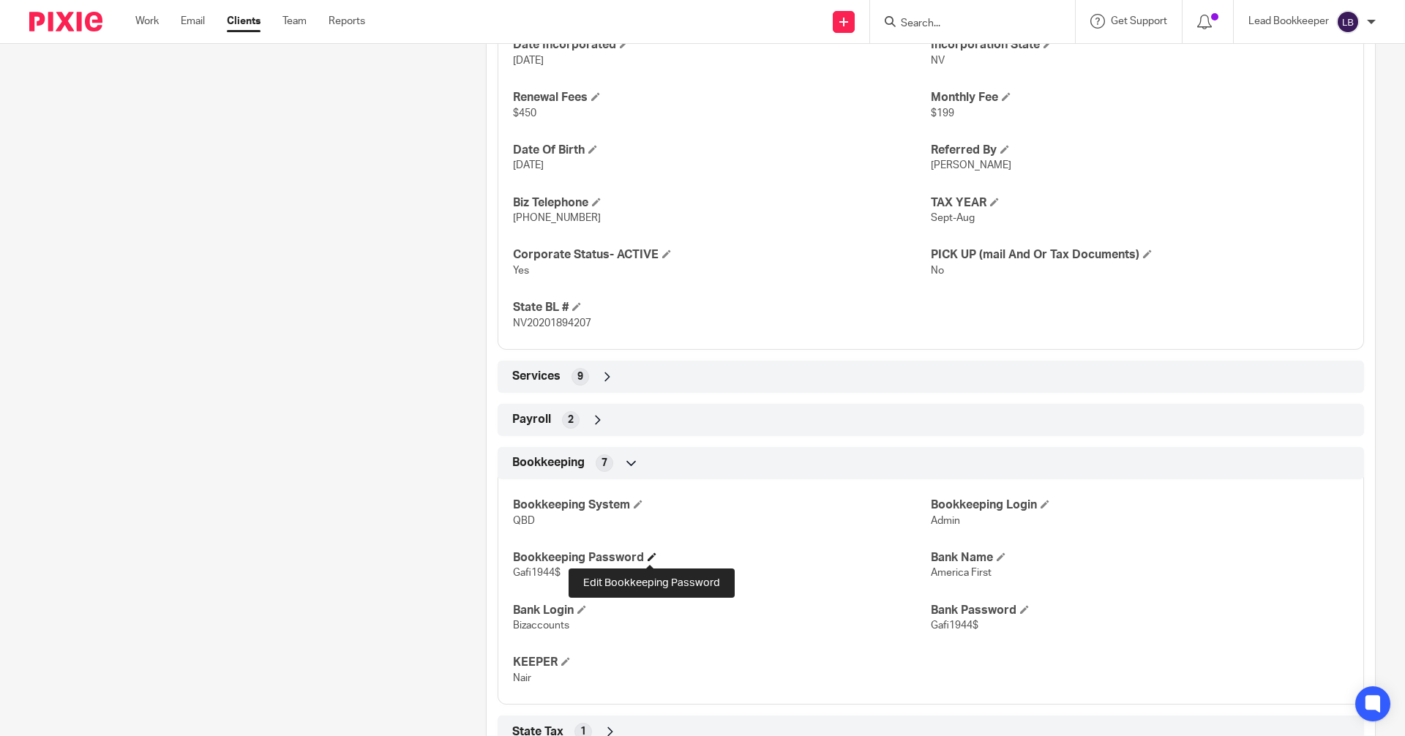
click at [653, 557] on span at bounding box center [652, 557] width 9 height 9
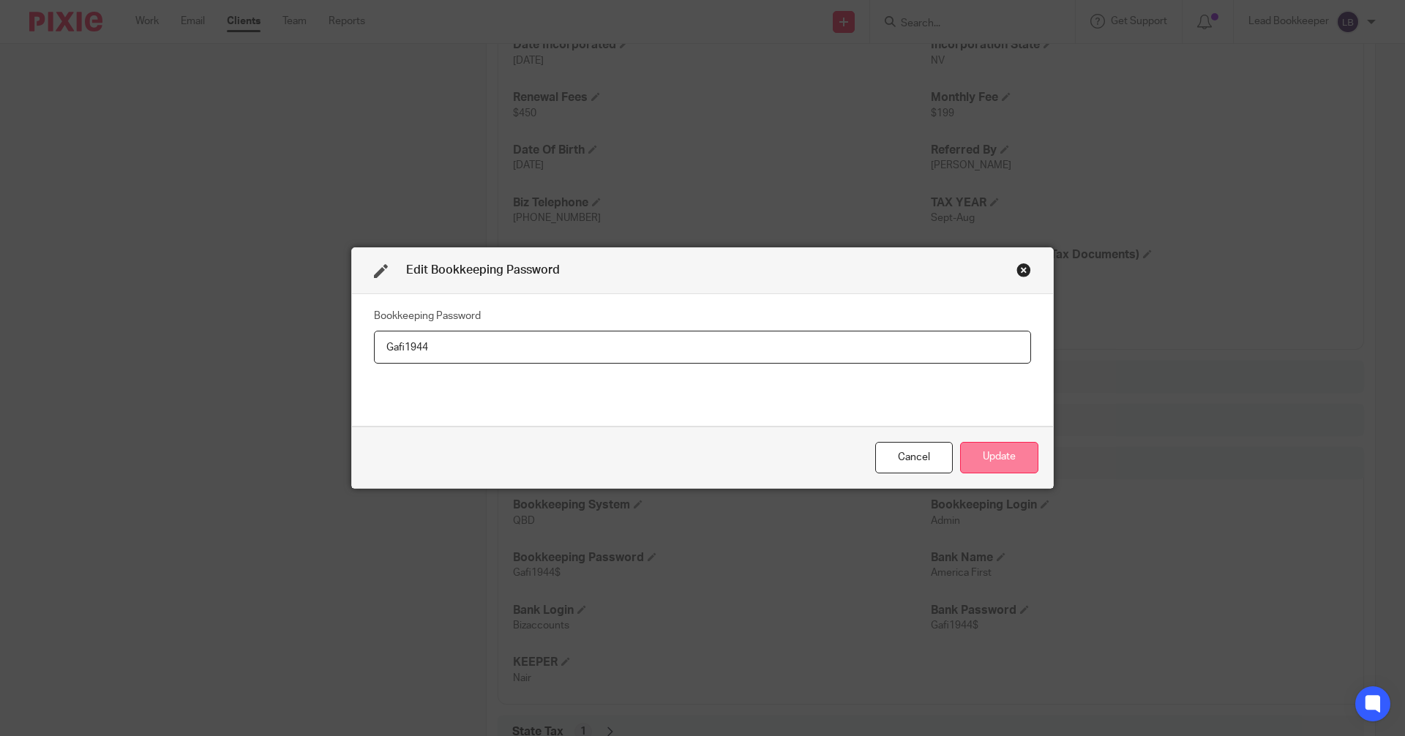
type input "Gafi1944"
click at [999, 457] on button "Update" at bounding box center [999, 457] width 78 height 31
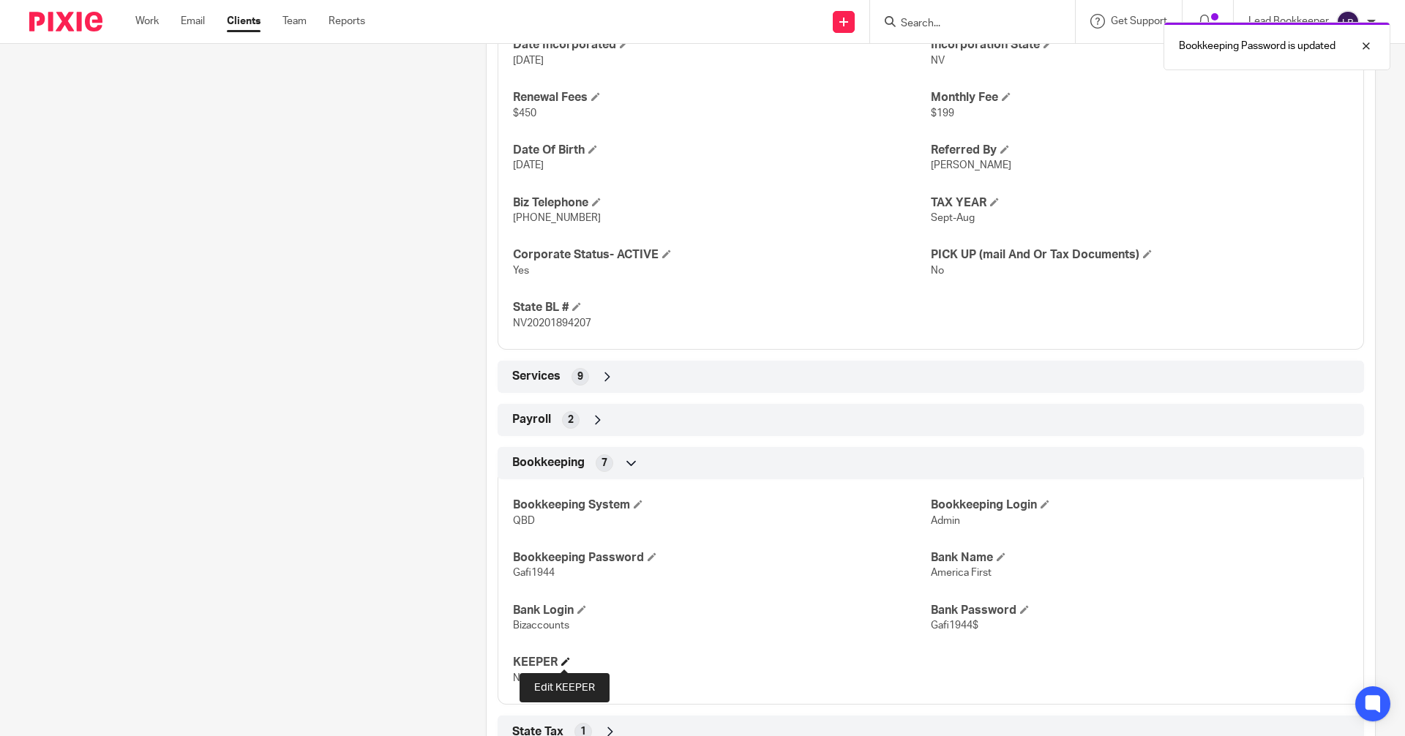
click at [565, 662] on span at bounding box center [565, 661] width 9 height 9
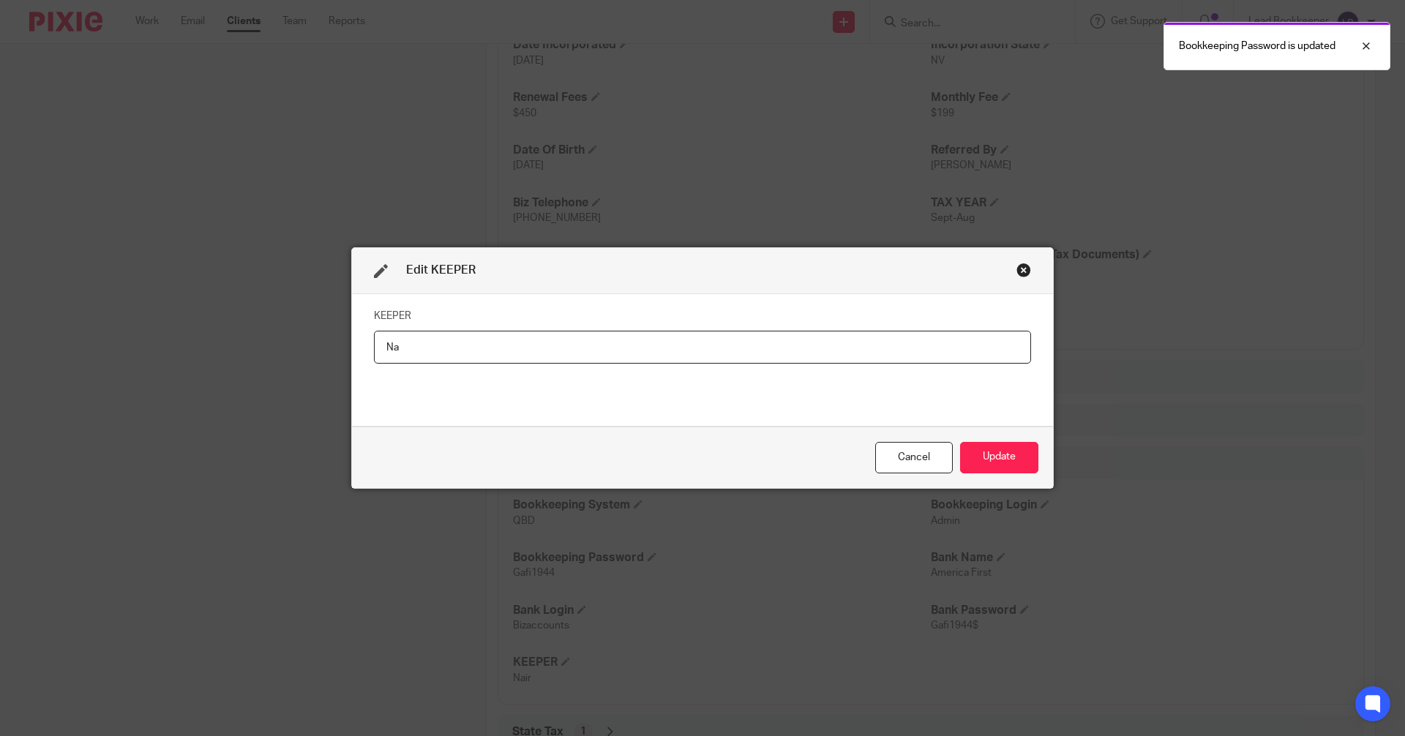
type input "N"
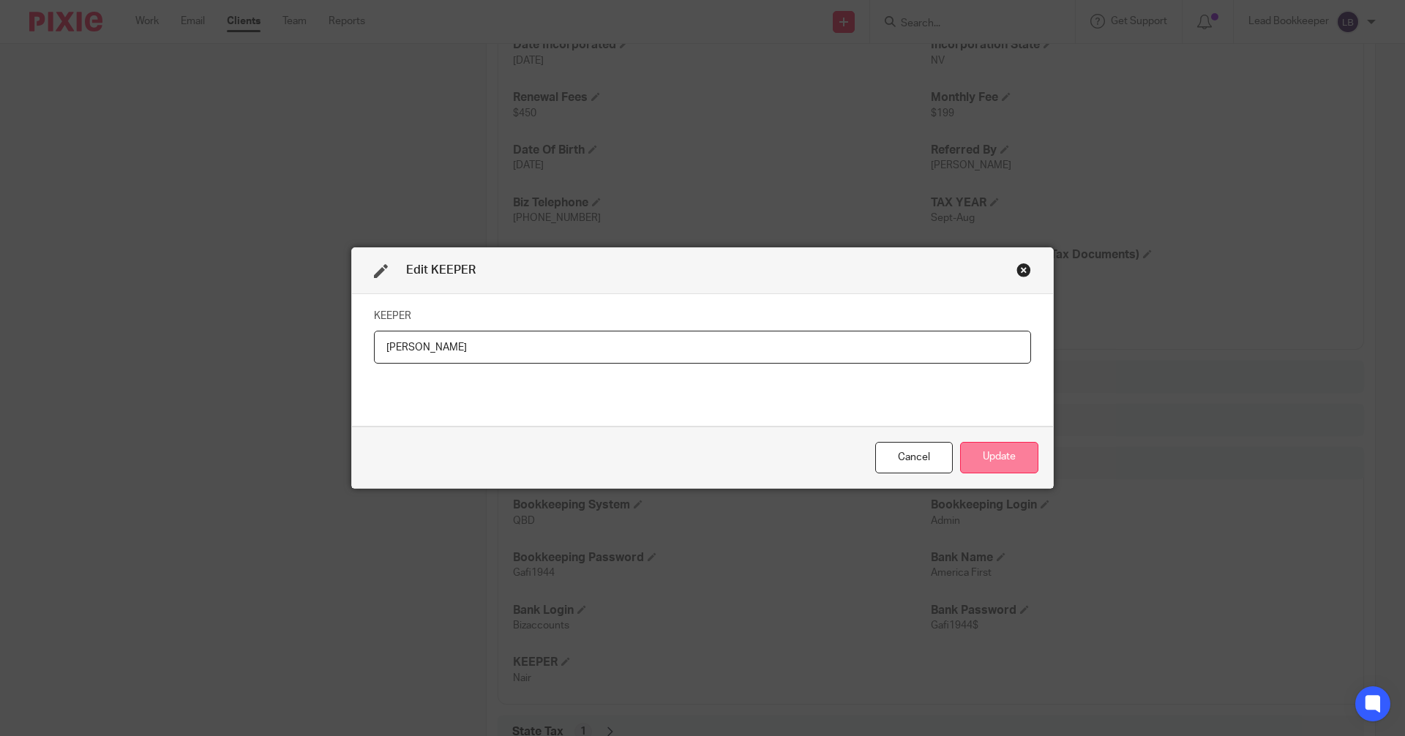
type input "Erica"
click at [1011, 460] on button "Update" at bounding box center [999, 457] width 78 height 31
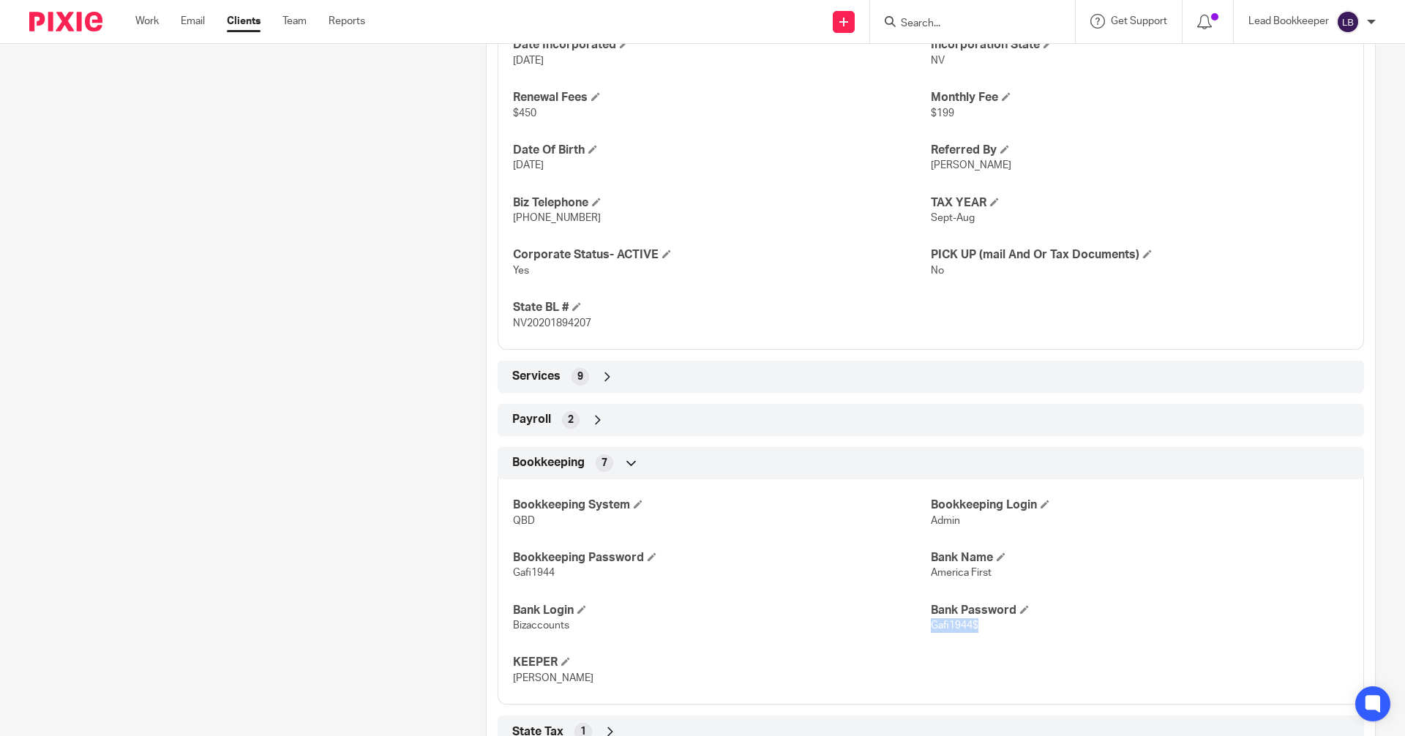
drag, startPoint x: 976, startPoint y: 621, endPoint x: 926, endPoint y: 625, distance: 50.7
click at [931, 625] on p "Gafi1944$" at bounding box center [1140, 625] width 418 height 15
copy span "Gafi1944$"
click at [932, 26] on input "Search" at bounding box center [965, 24] width 132 height 13
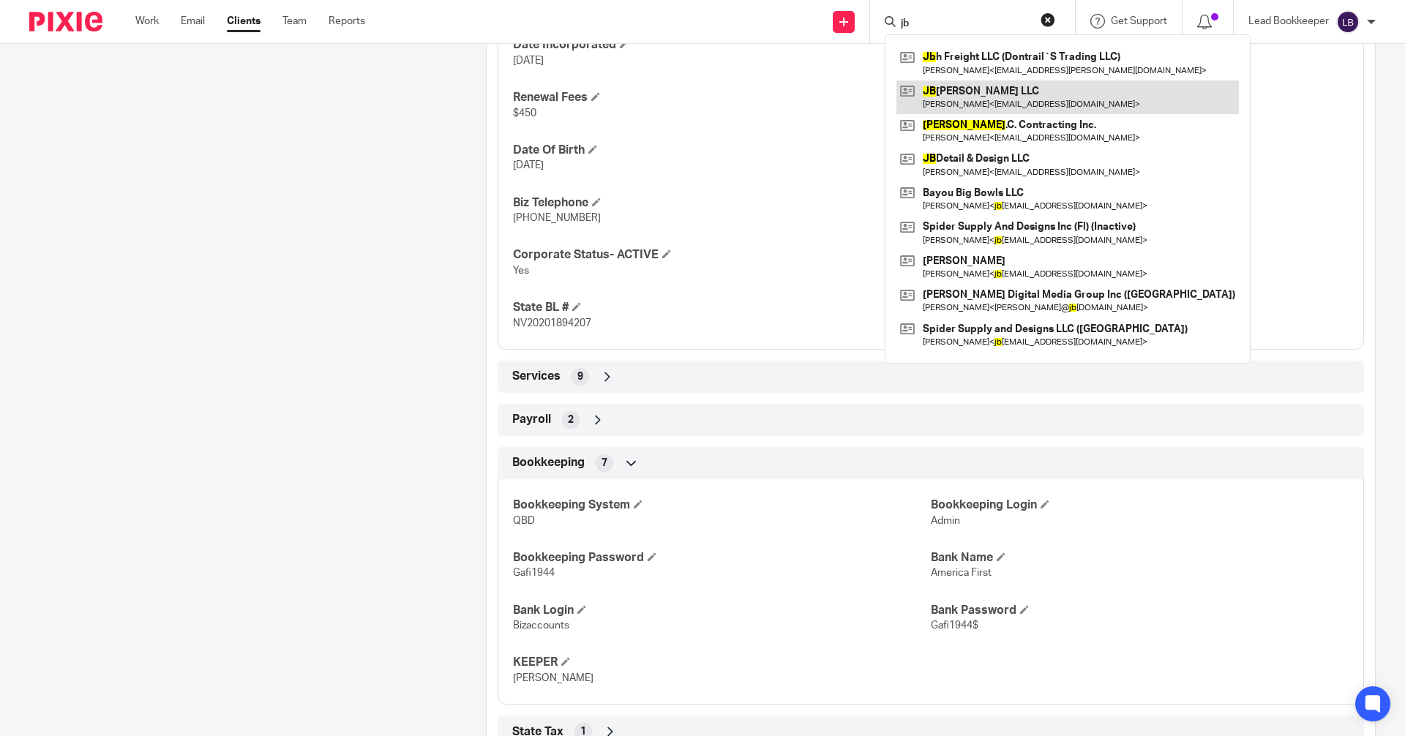
type input "jb"
click at [904, 82] on link at bounding box center [1068, 98] width 343 height 34
click at [910, 97] on link at bounding box center [1068, 98] width 343 height 34
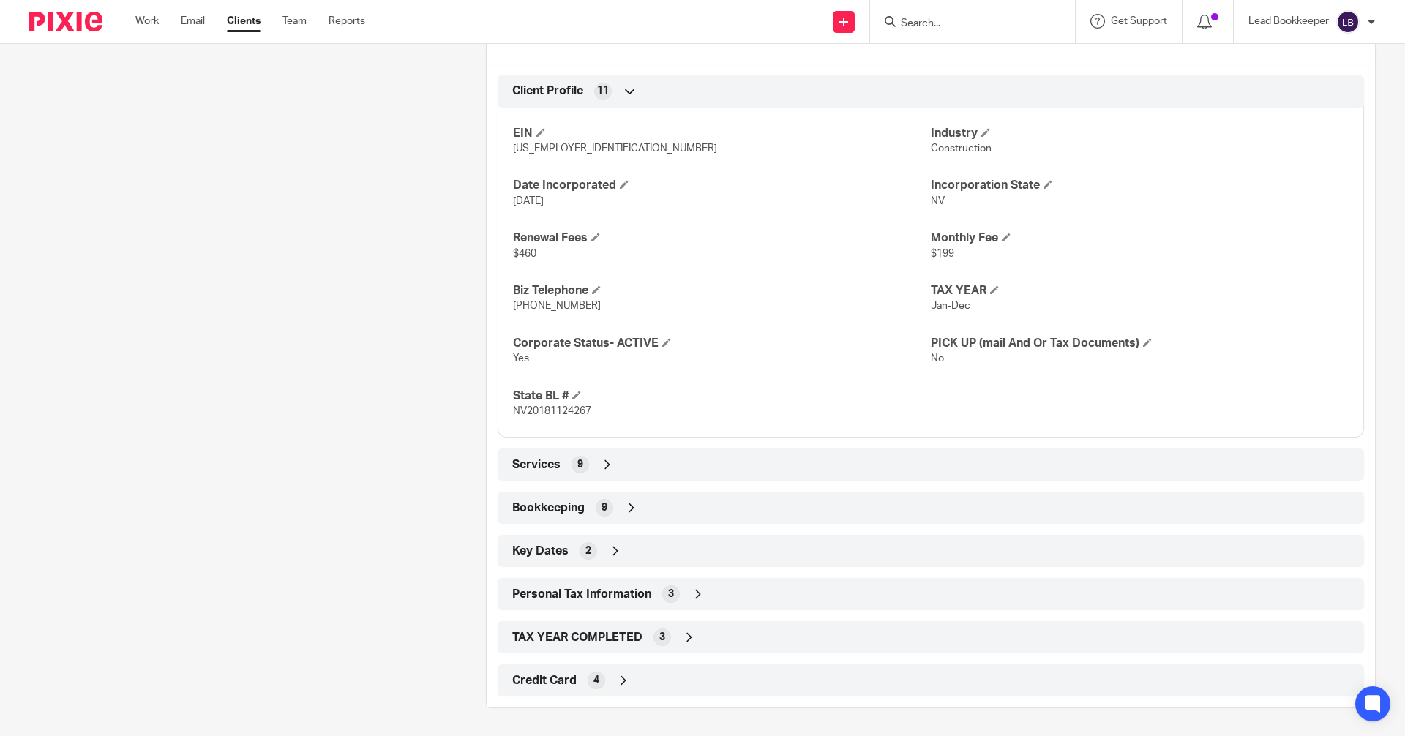
scroll to position [604, 0]
click at [624, 506] on icon at bounding box center [631, 506] width 15 height 15
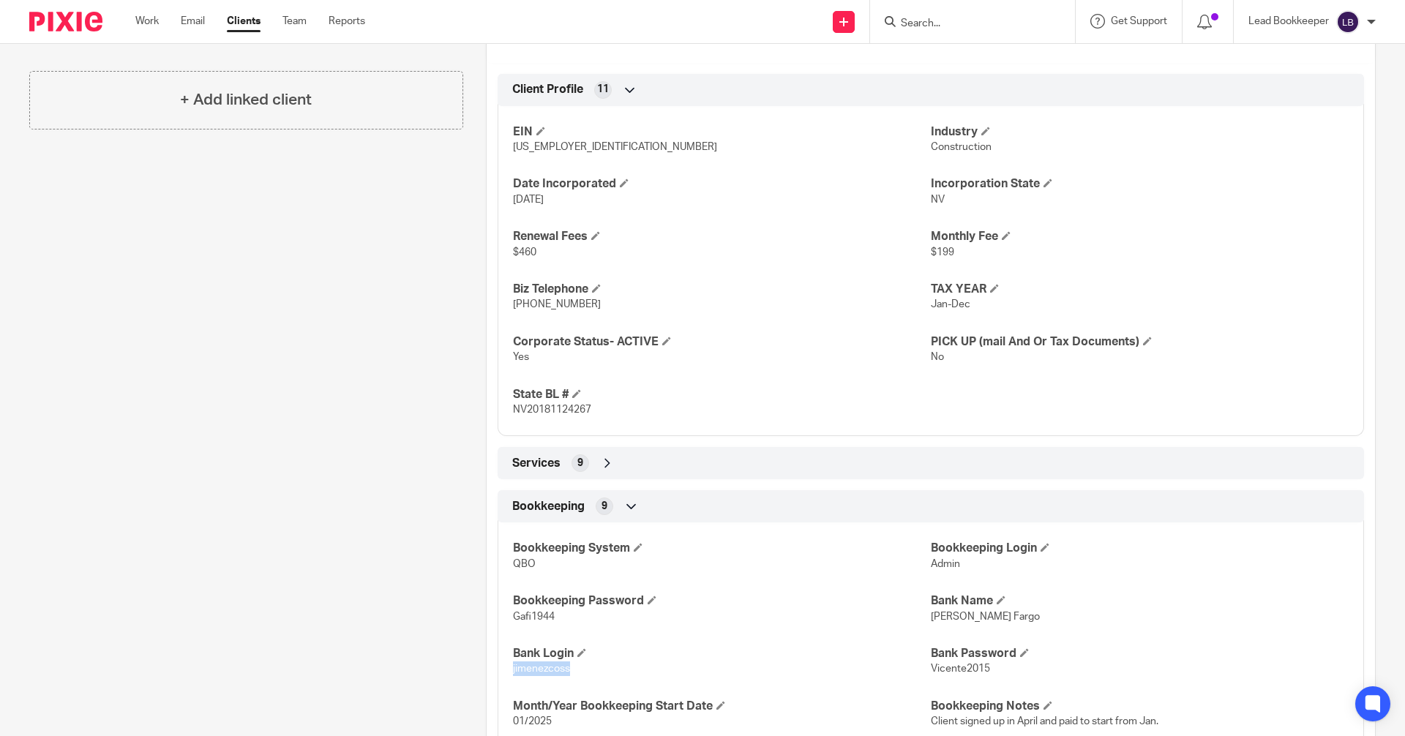
drag, startPoint x: 565, startPoint y: 667, endPoint x: 508, endPoint y: 672, distance: 57.3
click at [508, 672] on div "Bookkeeping System QBO Bookkeeping Login Admin Bookkeeping Password Gafi1944 Ba…" at bounding box center [931, 656] width 866 height 289
copy span "jimenezcoss"
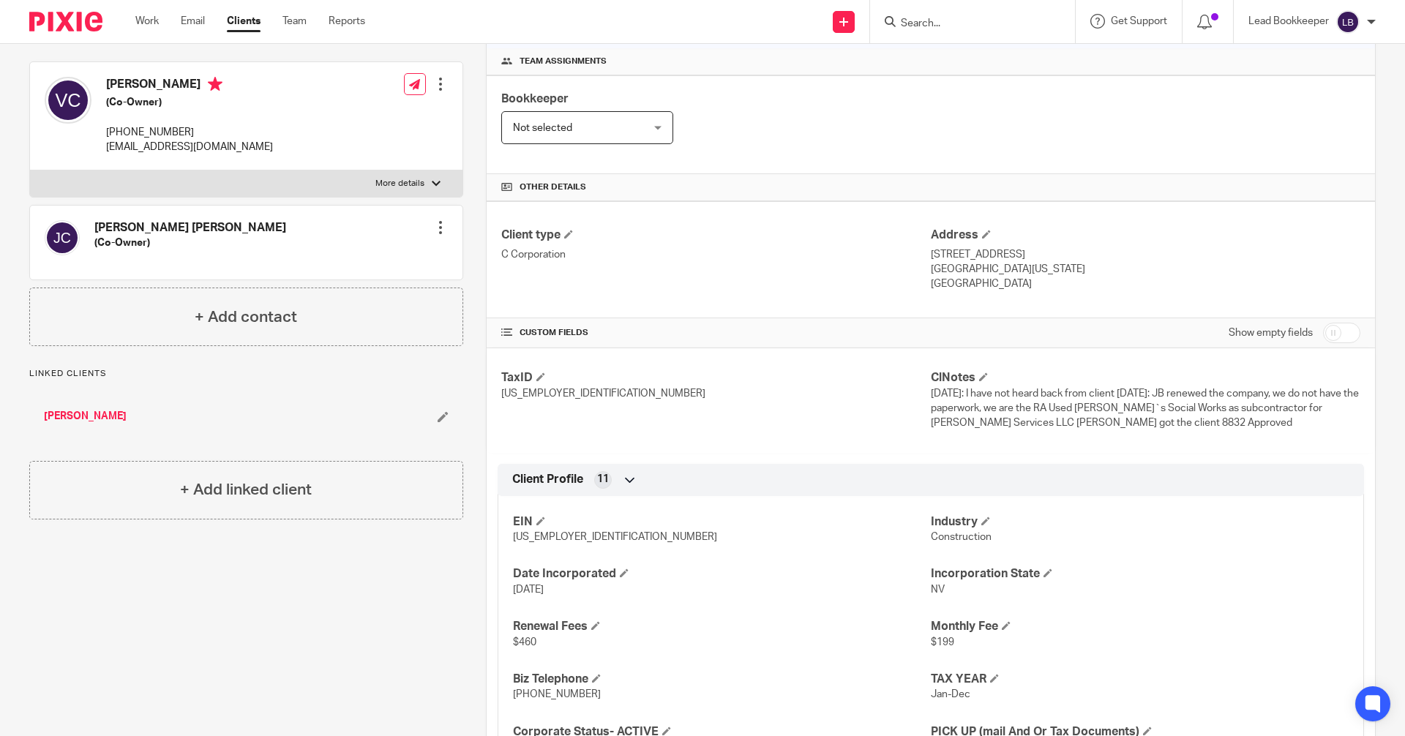
scroll to position [0, 0]
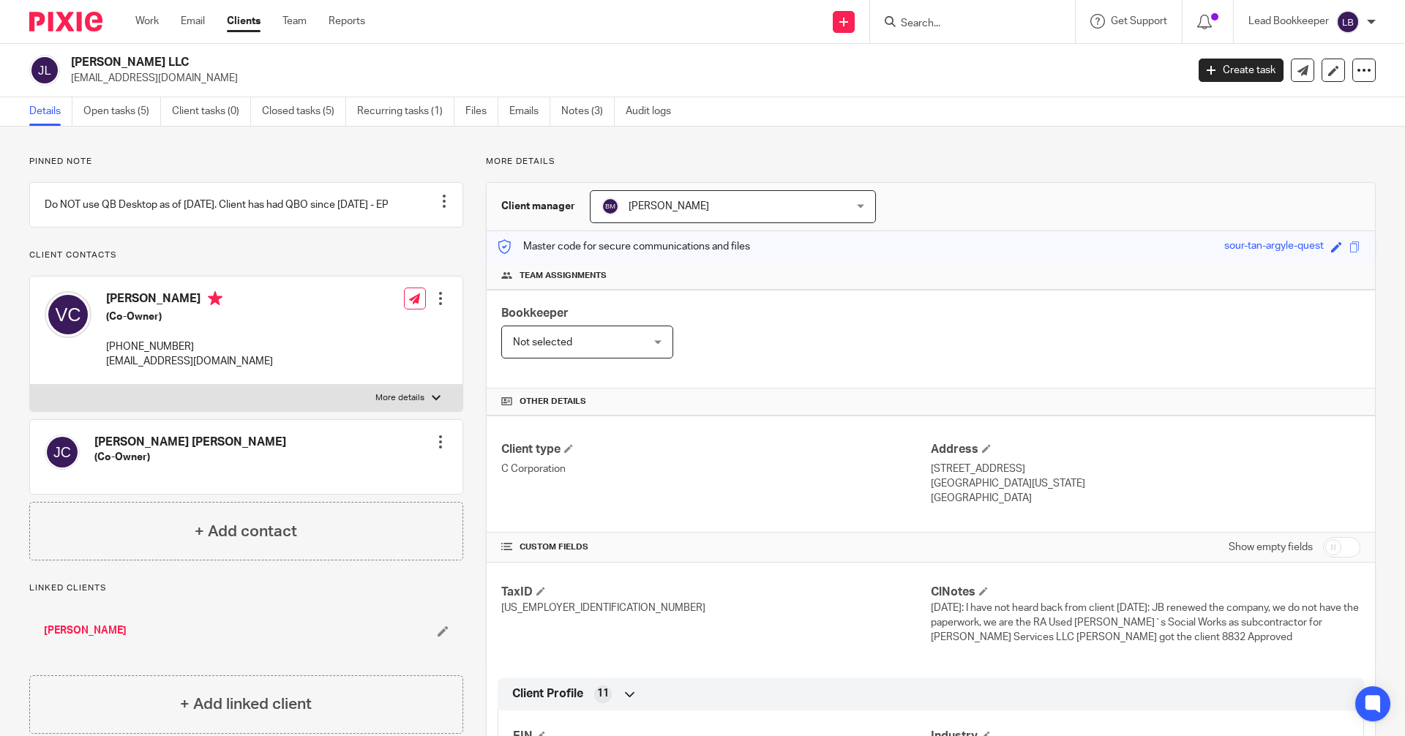
click at [952, 25] on input "Search" at bounding box center [965, 24] width 132 height 13
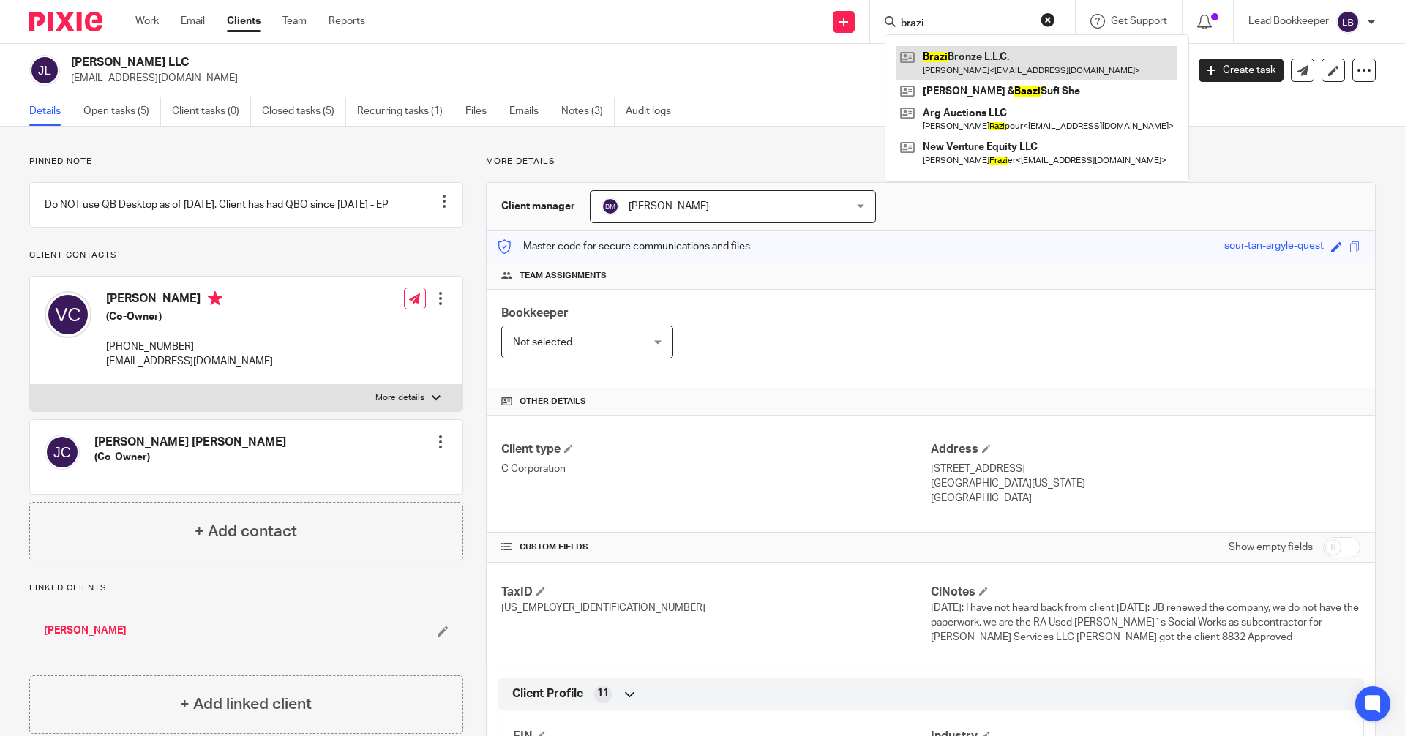
type input "brazi"
click at [907, 64] on link at bounding box center [1037, 63] width 281 height 34
click at [929, 60] on link at bounding box center [1037, 63] width 281 height 34
click at [921, 65] on link at bounding box center [1037, 63] width 281 height 34
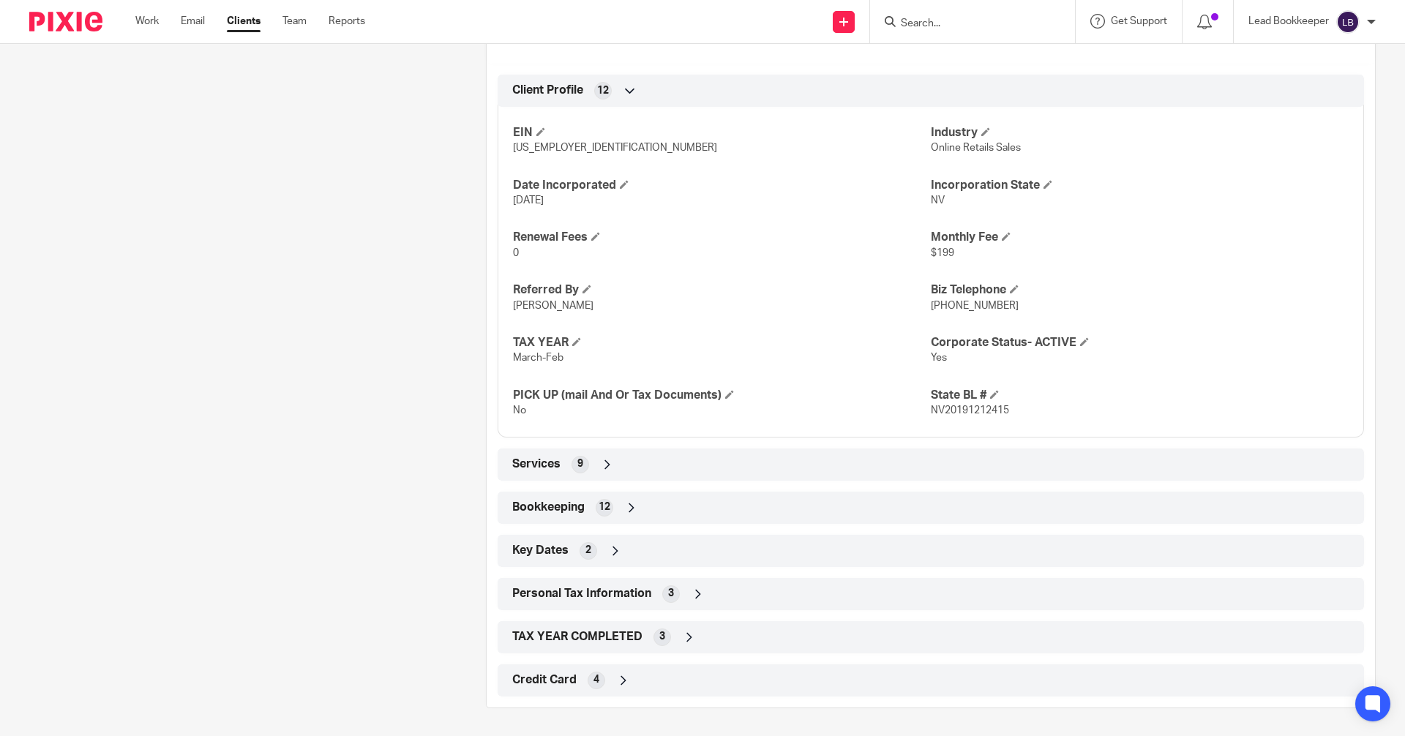
scroll to position [575, 0]
click at [682, 635] on icon at bounding box center [689, 636] width 15 height 15
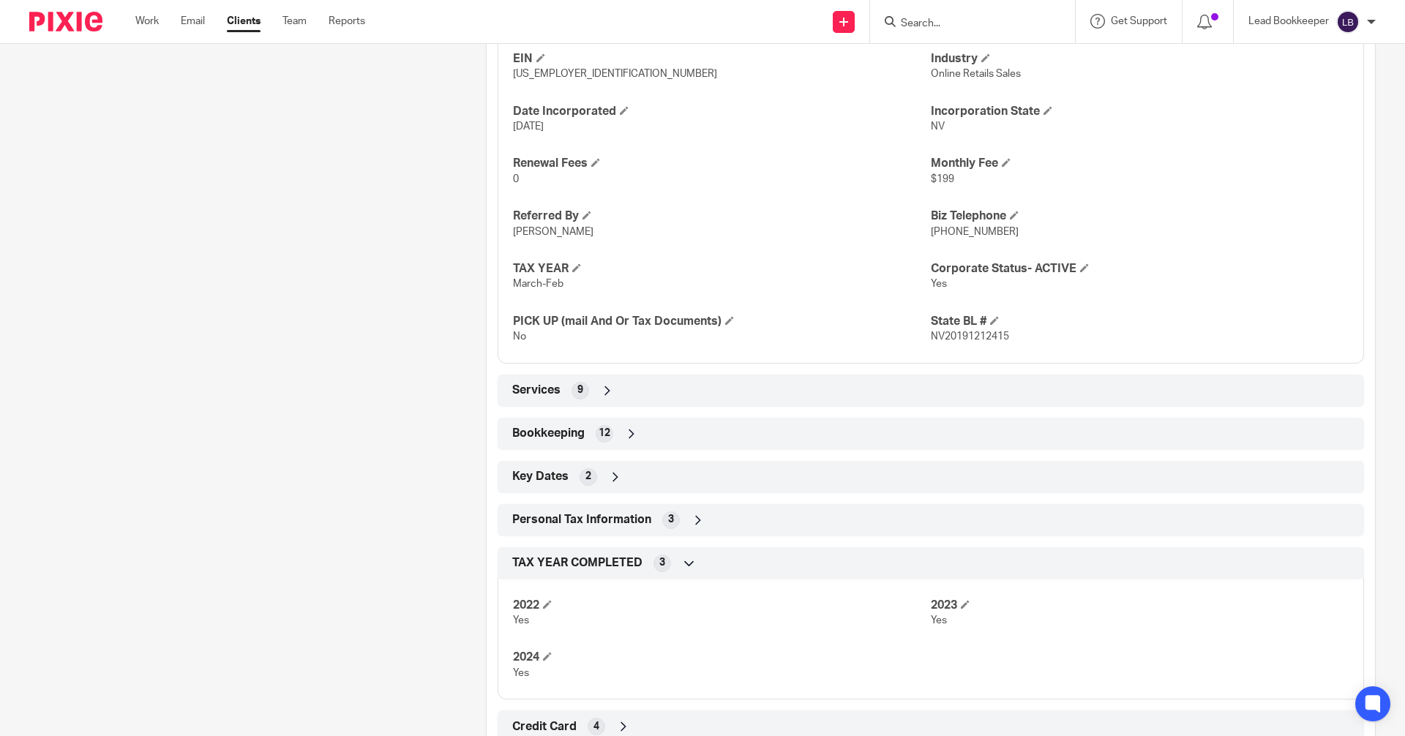
scroll to position [622, 0]
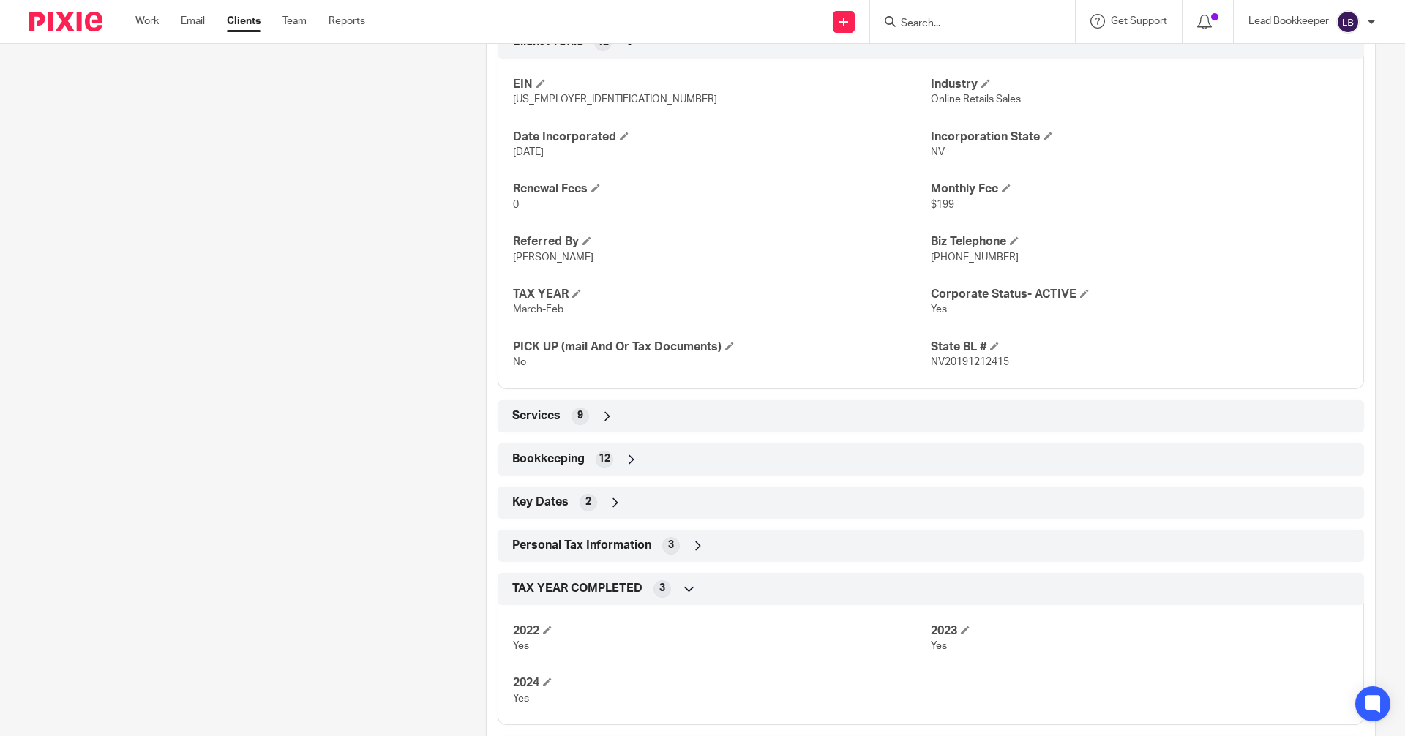
click at [629, 457] on icon at bounding box center [631, 459] width 15 height 15
